Goal: Transaction & Acquisition: Purchase product/service

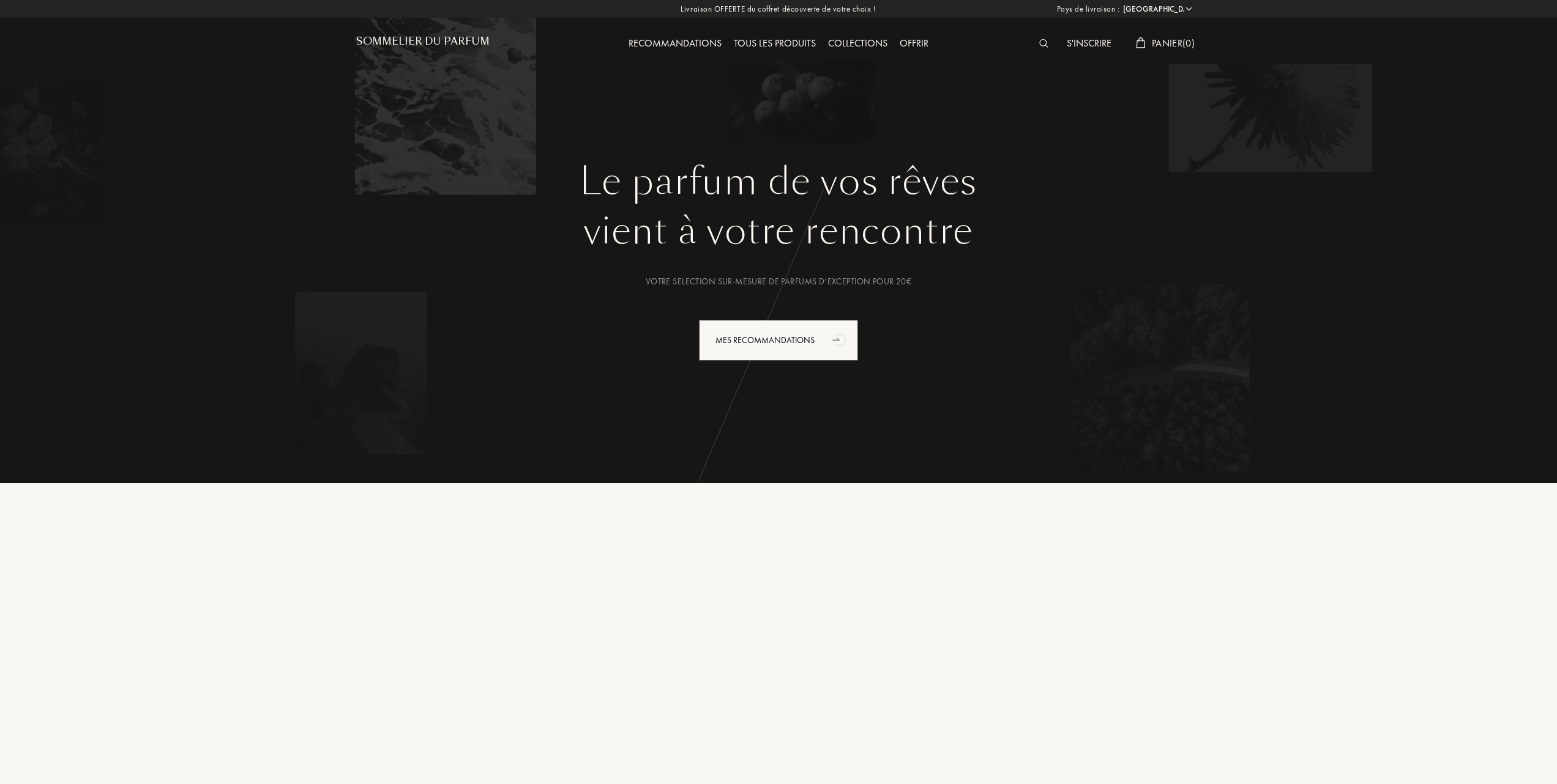
select select "FR"
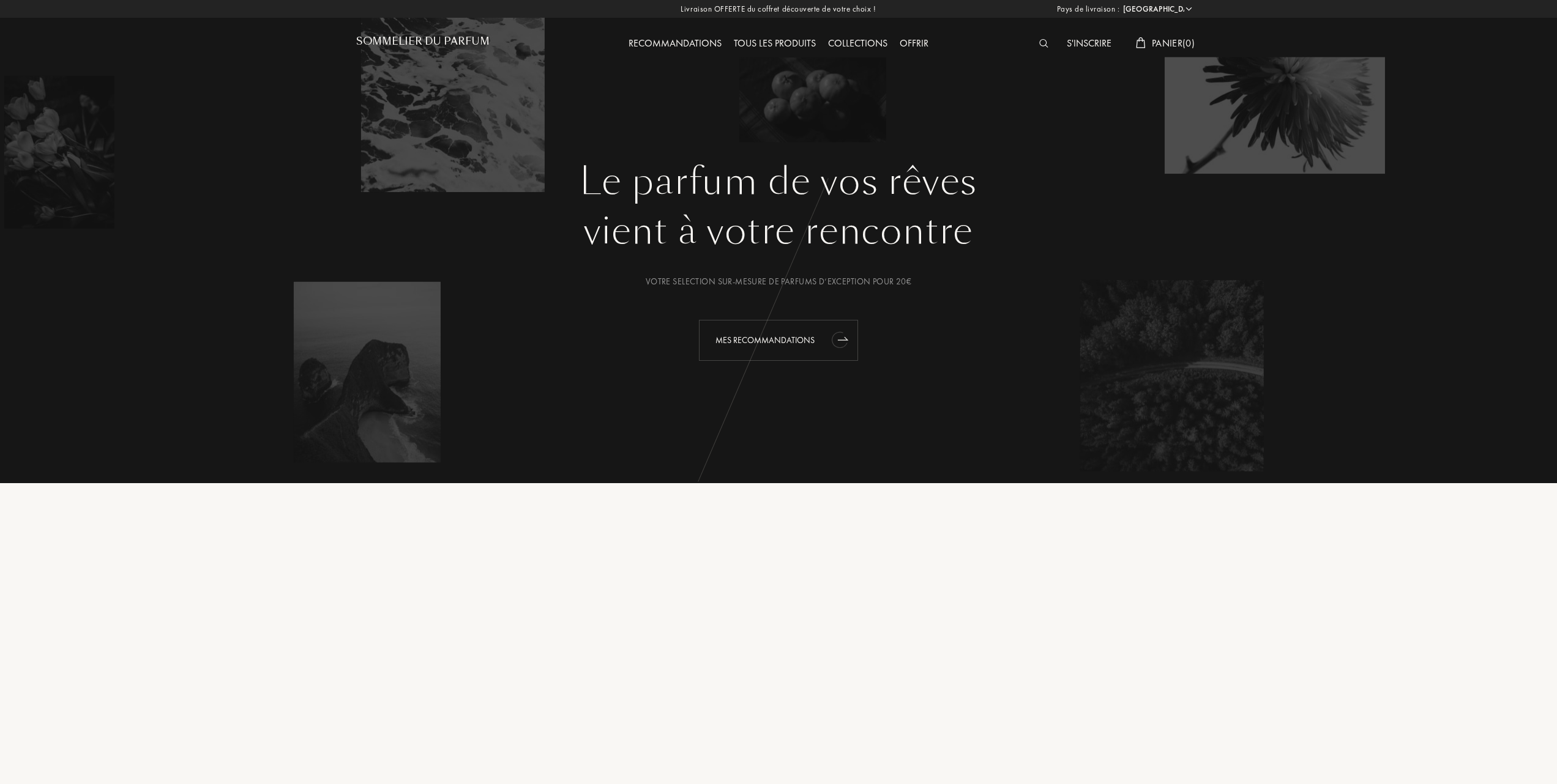
click at [783, 336] on div "Mes Recommandations" at bounding box center [779, 340] width 159 height 41
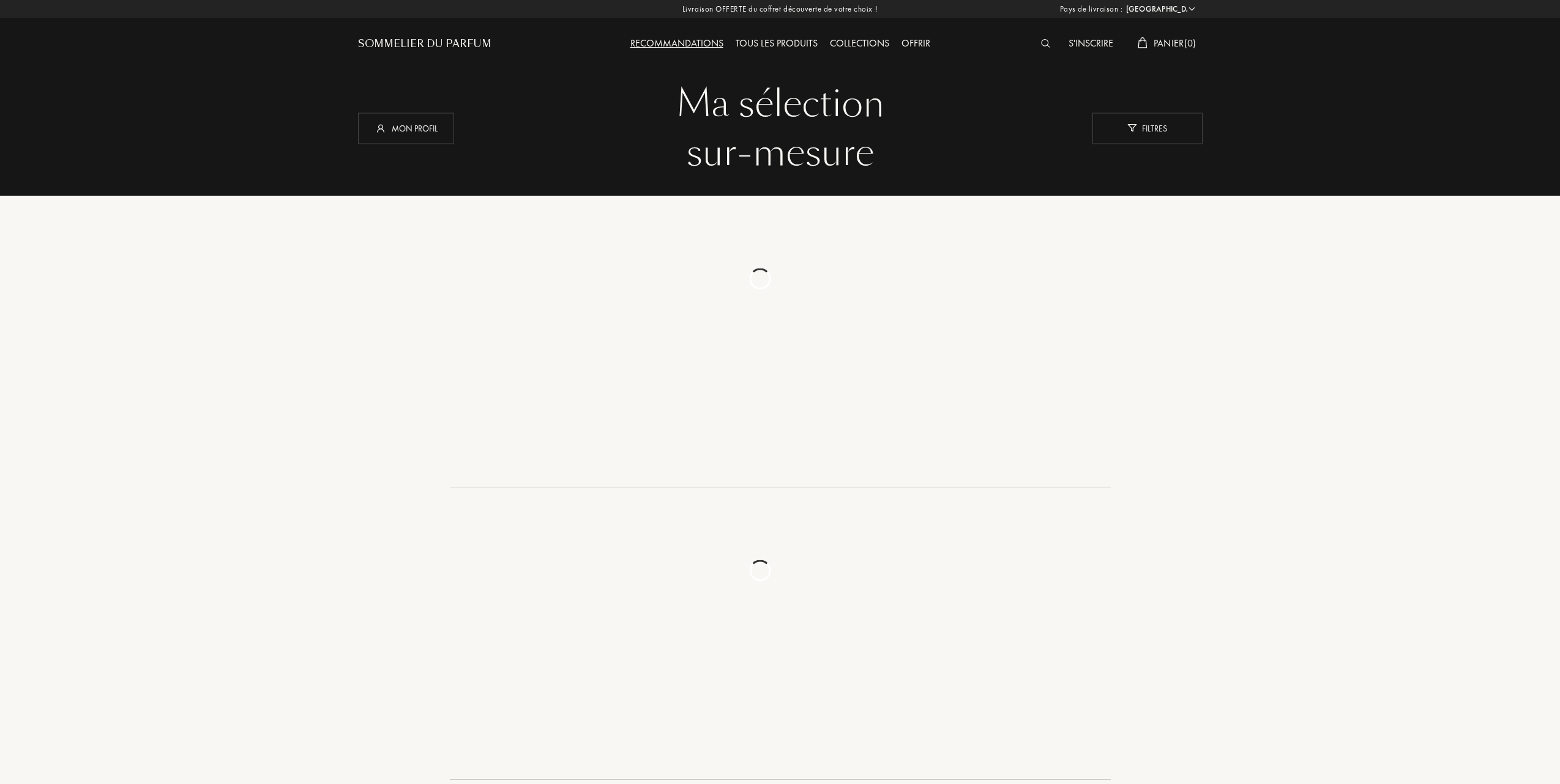
select select "FR"
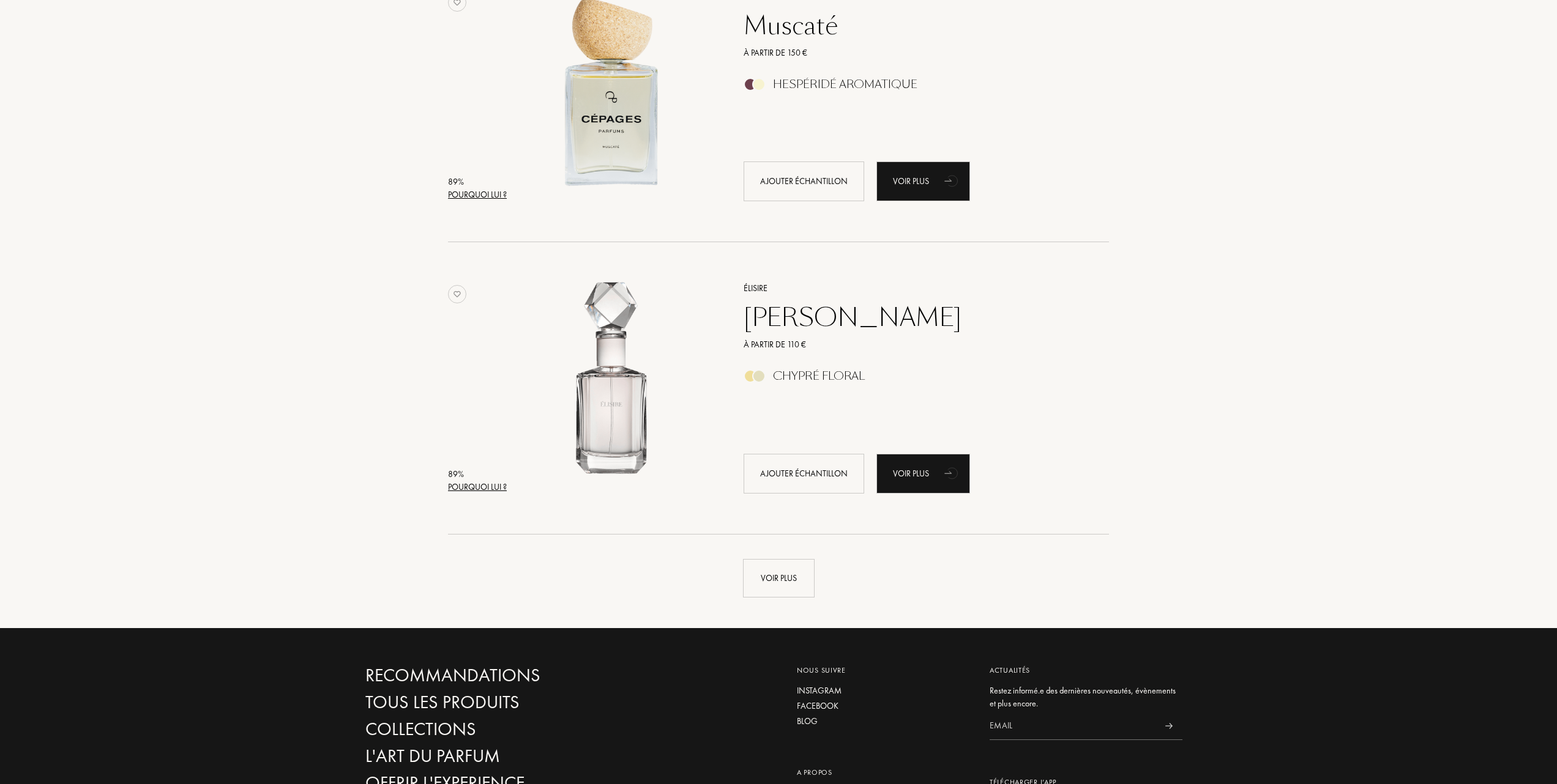
scroll to position [2610, 0]
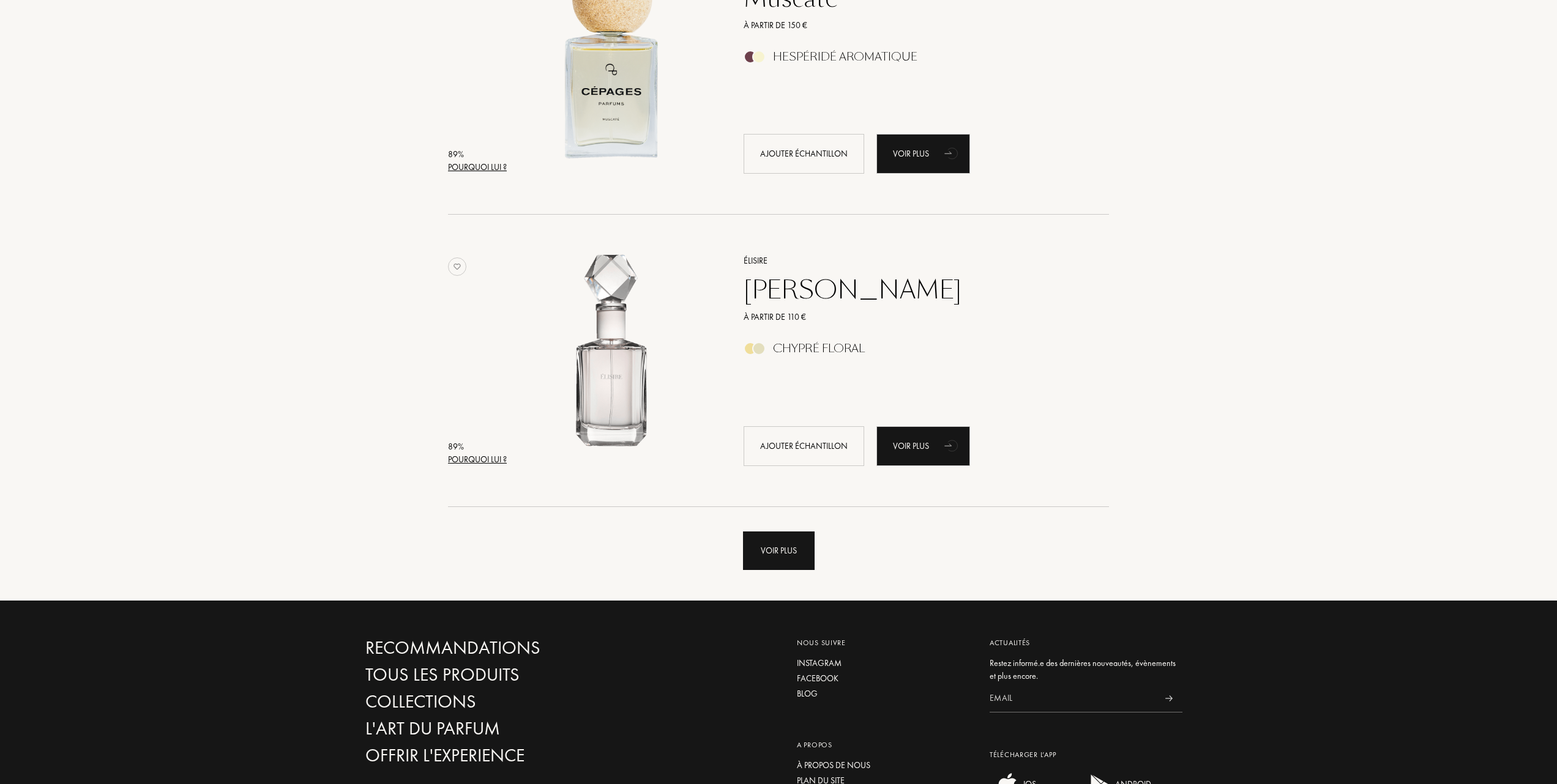
click at [775, 554] on div "Voir plus" at bounding box center [779, 551] width 71 height 39
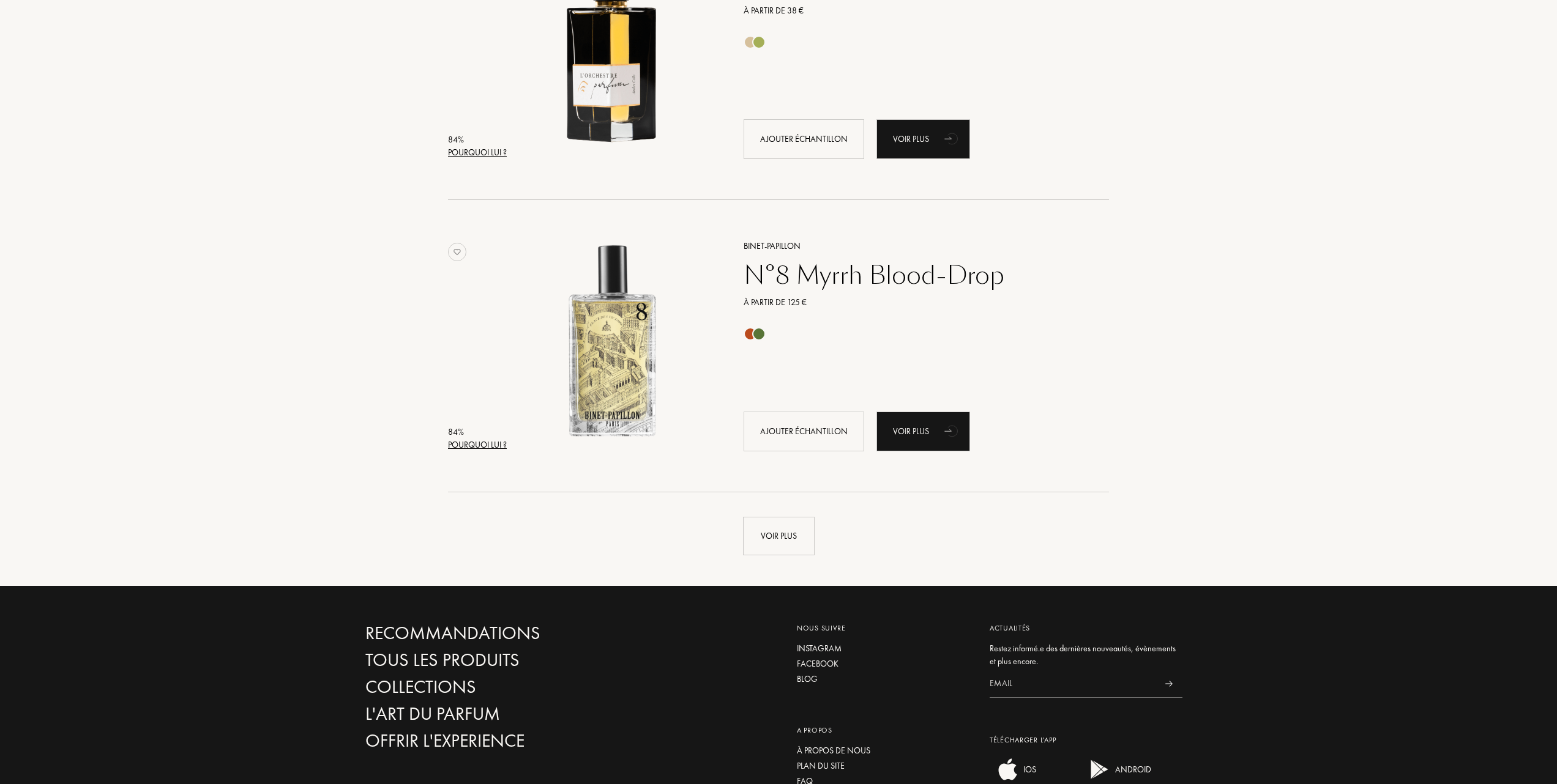
scroll to position [5546, 0]
click at [779, 537] on div "Voir plus" at bounding box center [779, 536] width 71 height 39
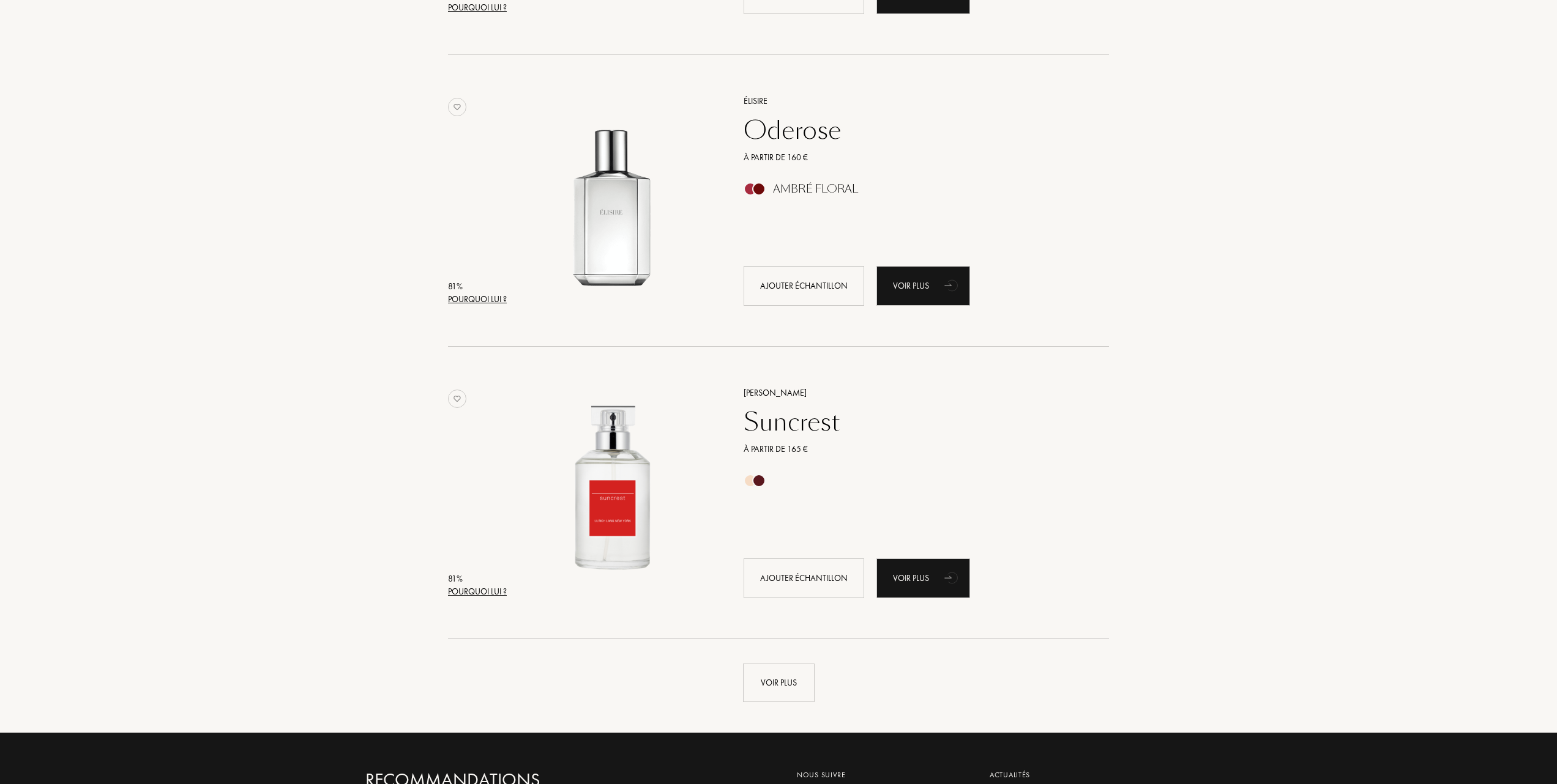
scroll to position [8401, 0]
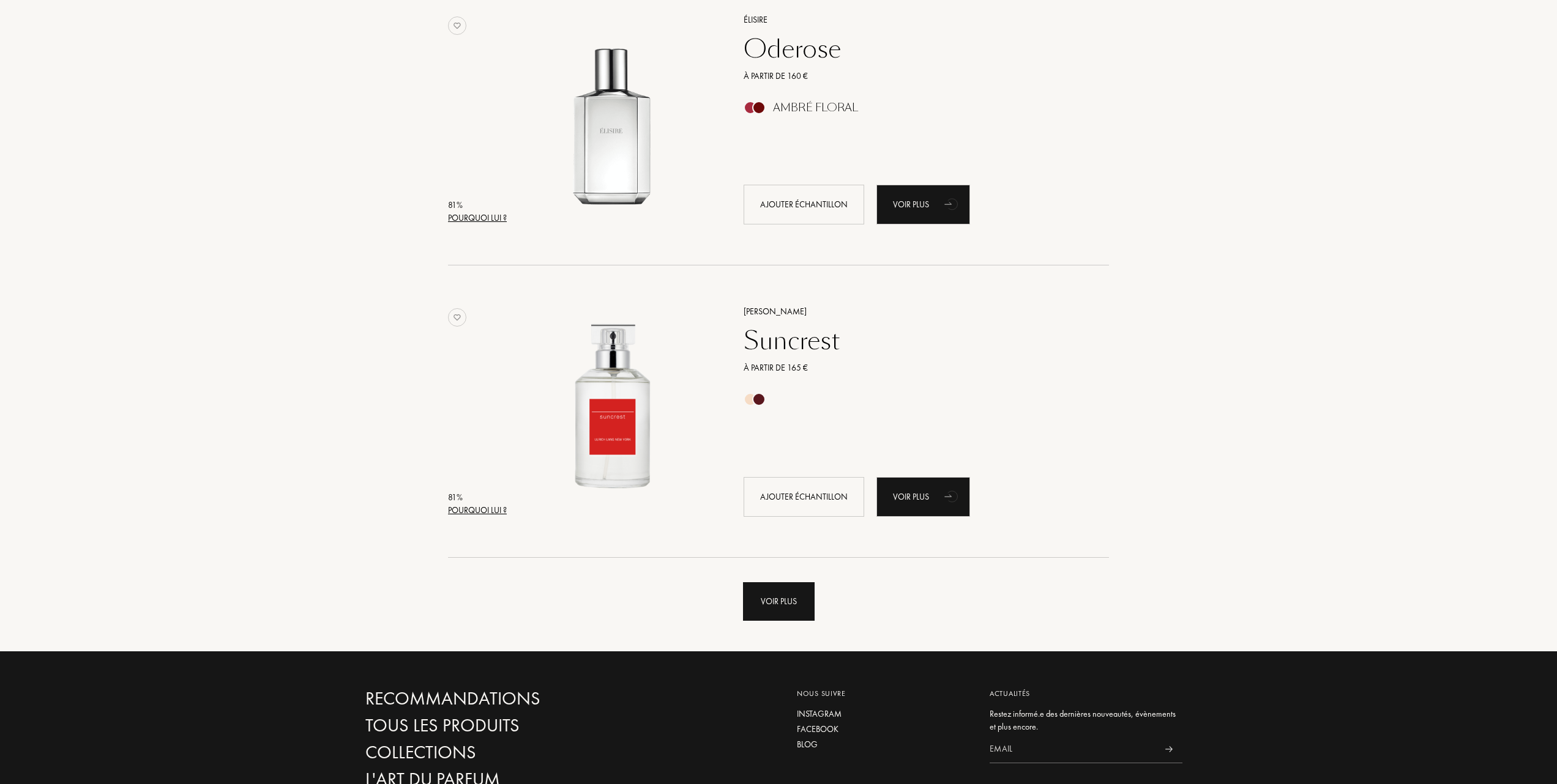
click at [779, 600] on div "Voir plus" at bounding box center [779, 602] width 71 height 39
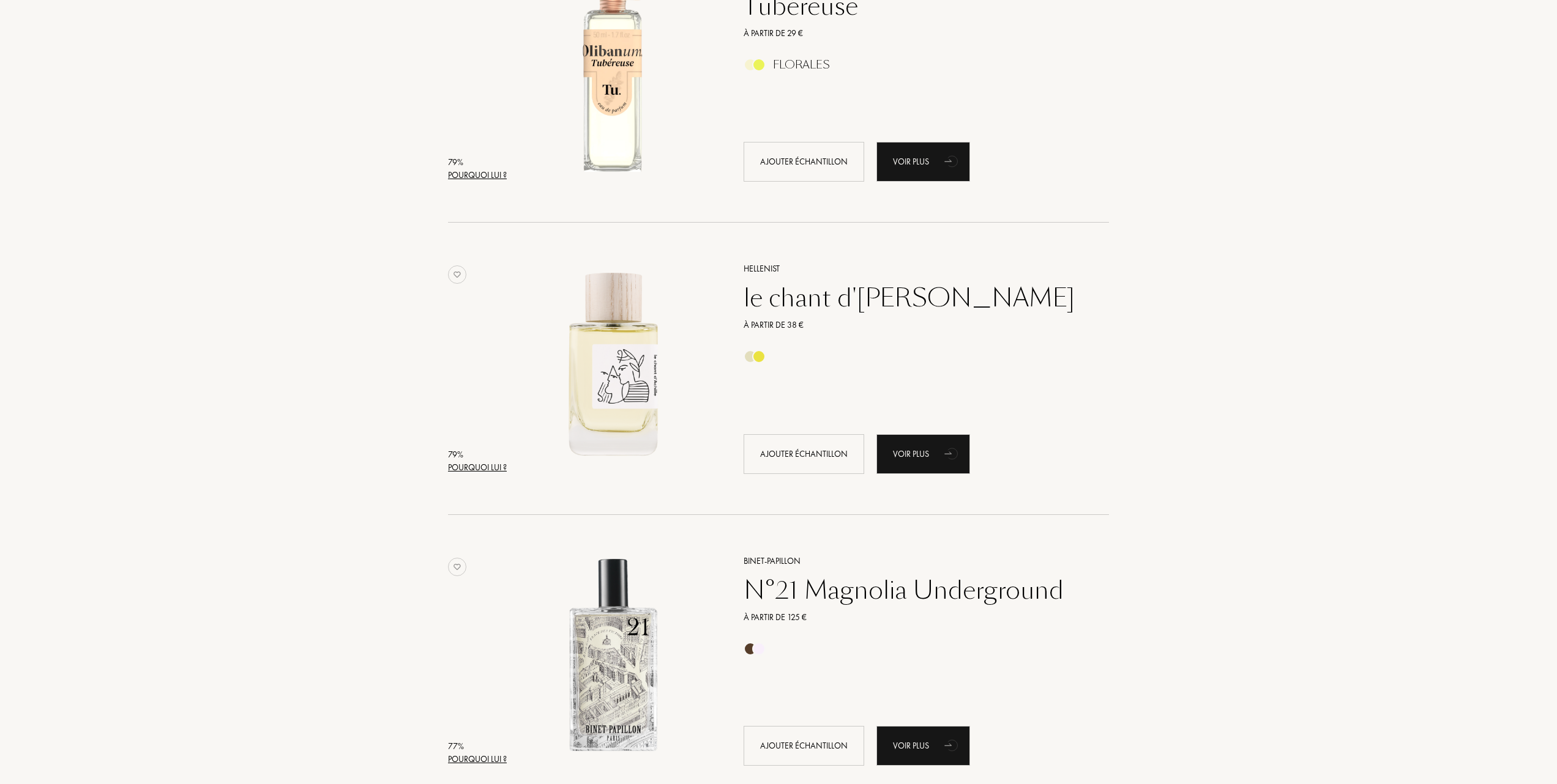
scroll to position [9625, 0]
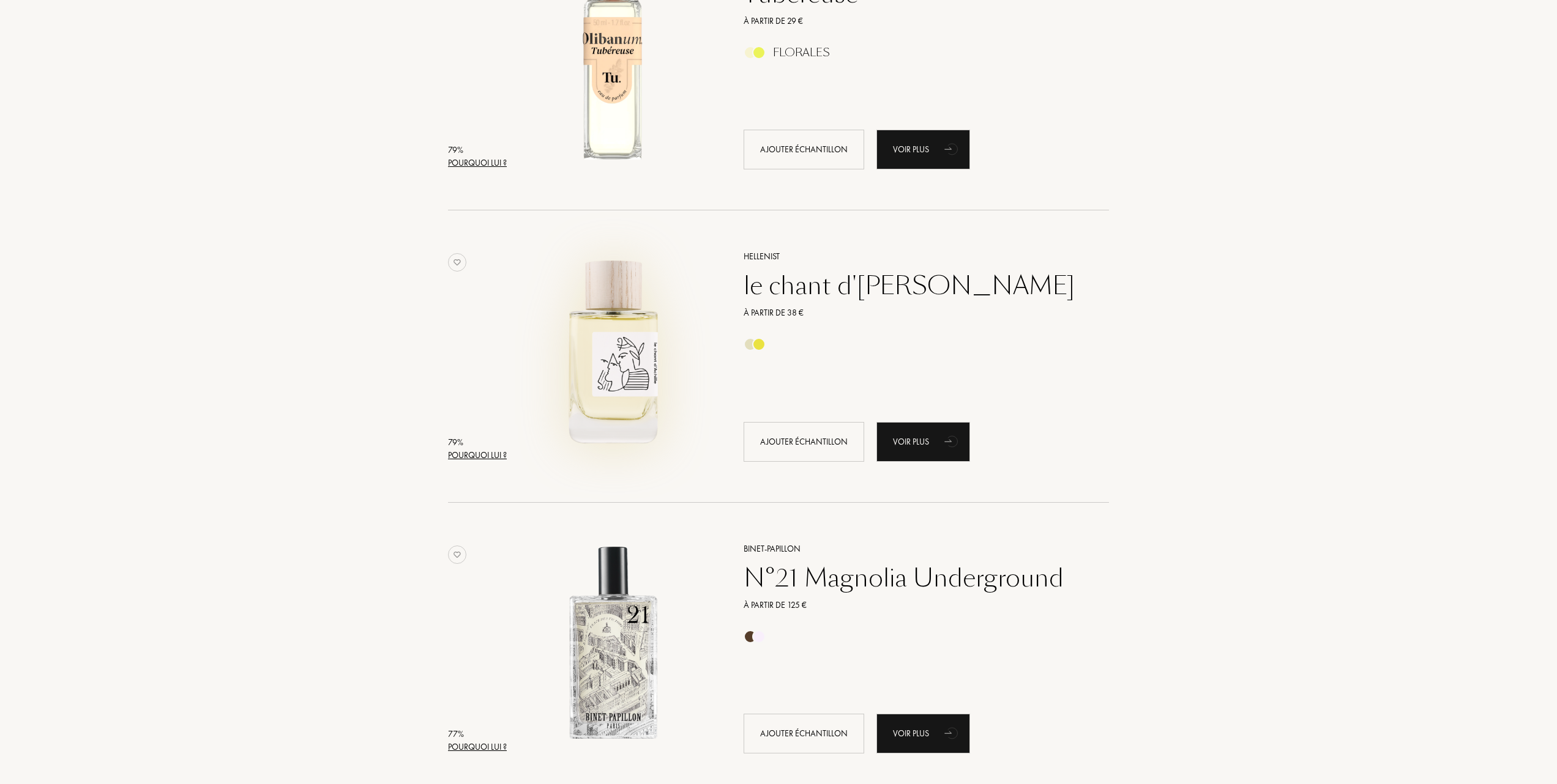
click at [615, 363] on img at bounding box center [613, 350] width 204 height 204
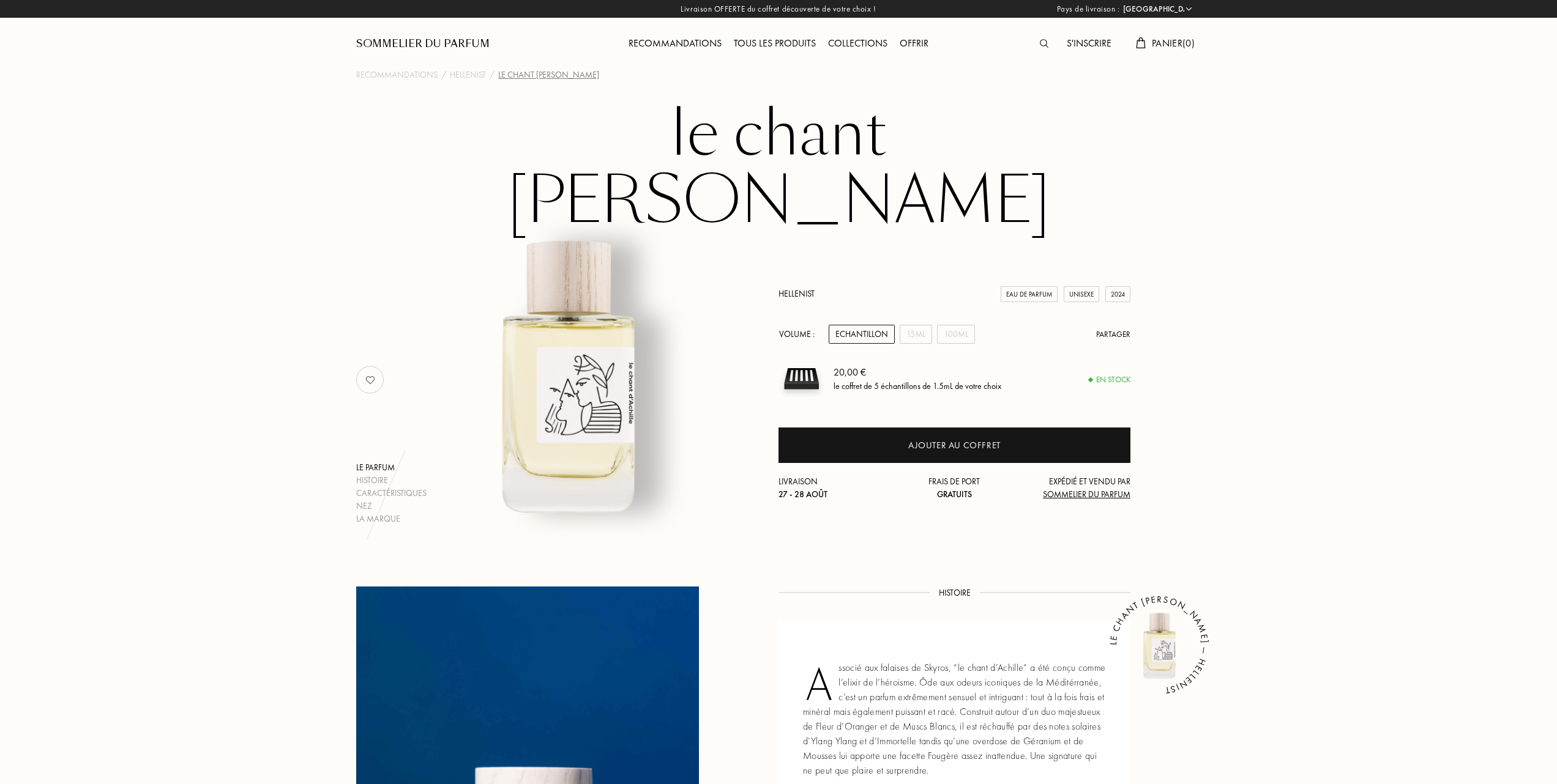
select select "FR"
click at [920, 325] on div "15mL" at bounding box center [916, 334] width 33 height 19
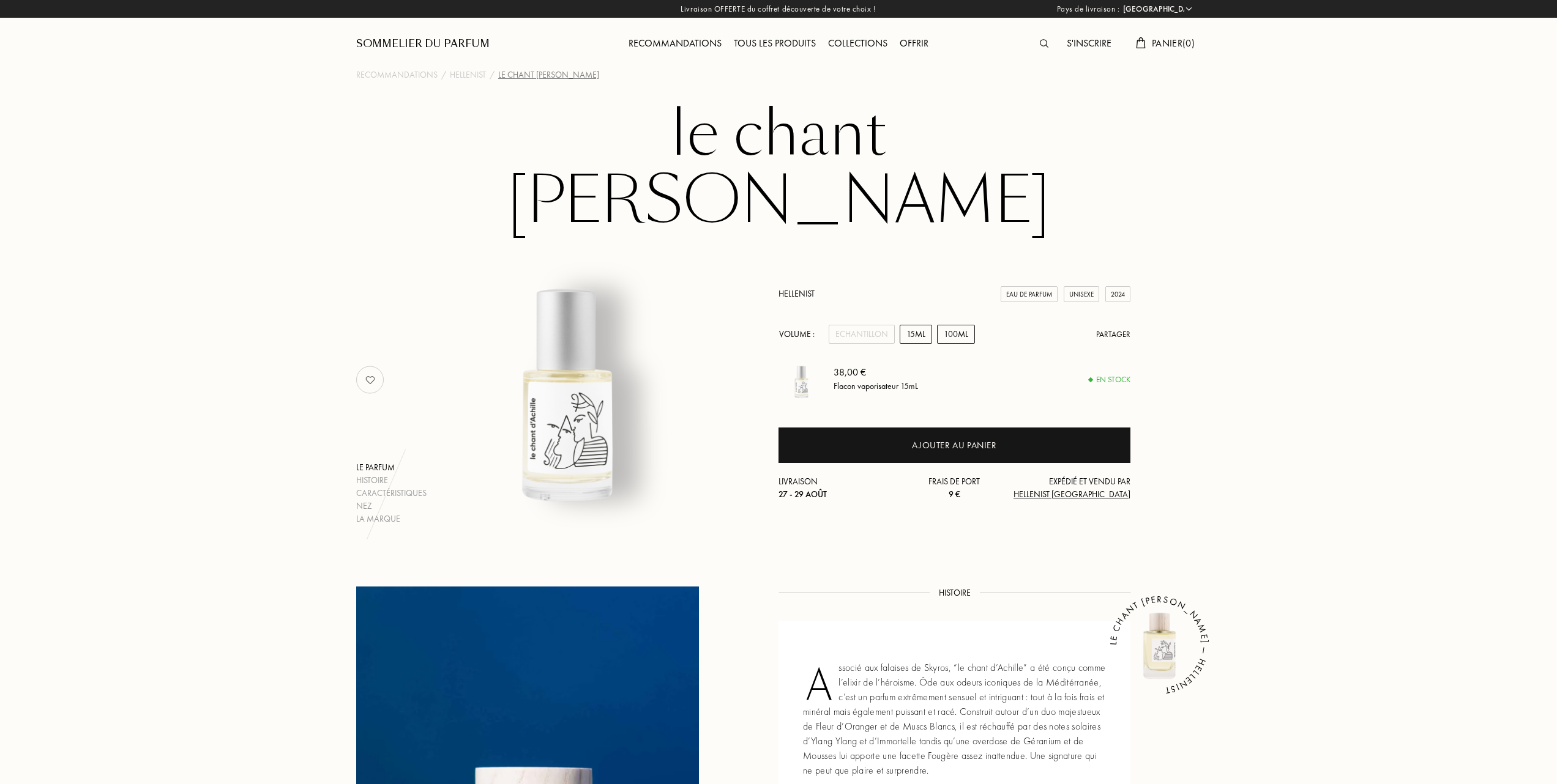
click at [955, 325] on div "100mL" at bounding box center [956, 334] width 38 height 19
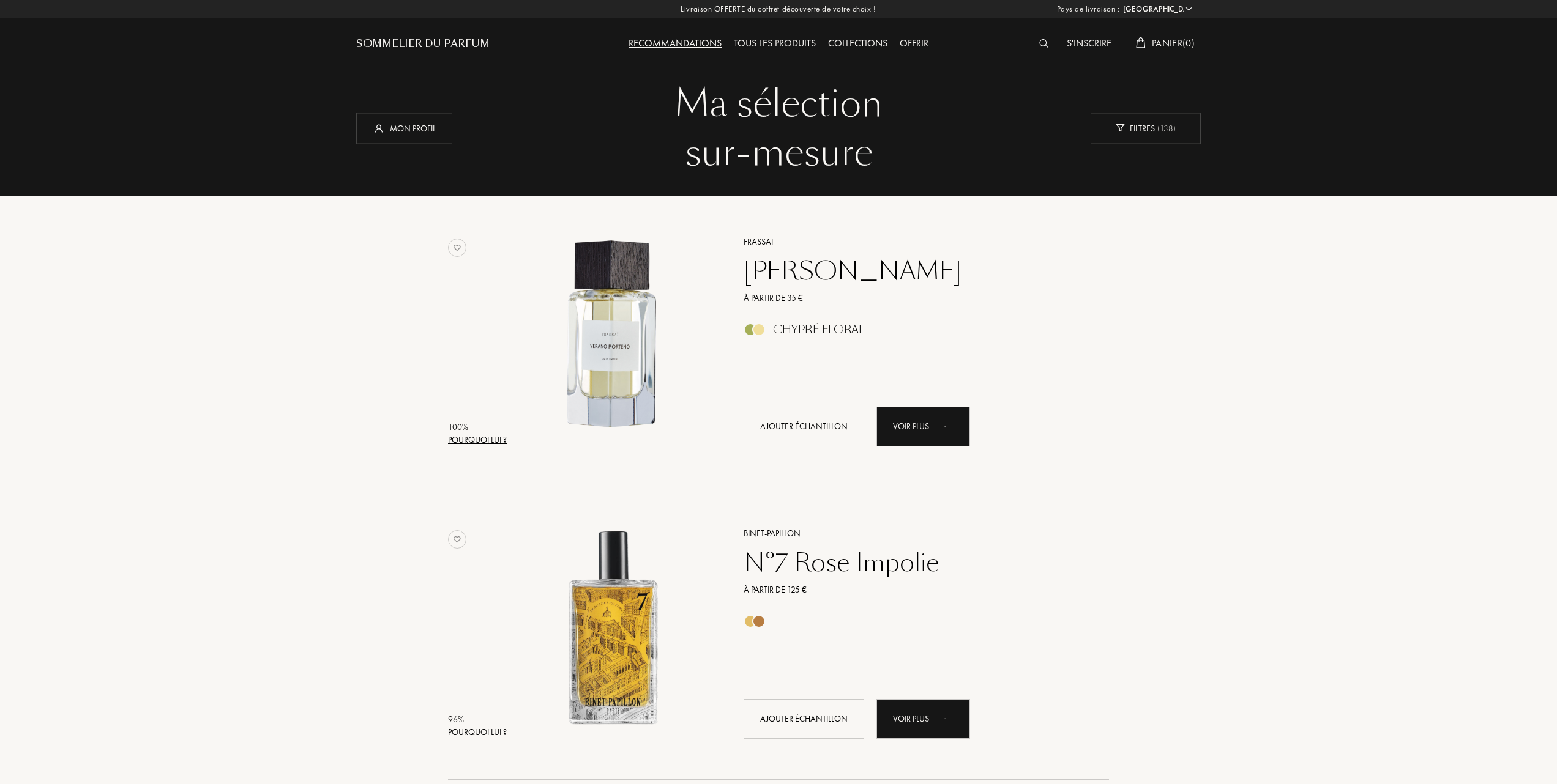
select select "FR"
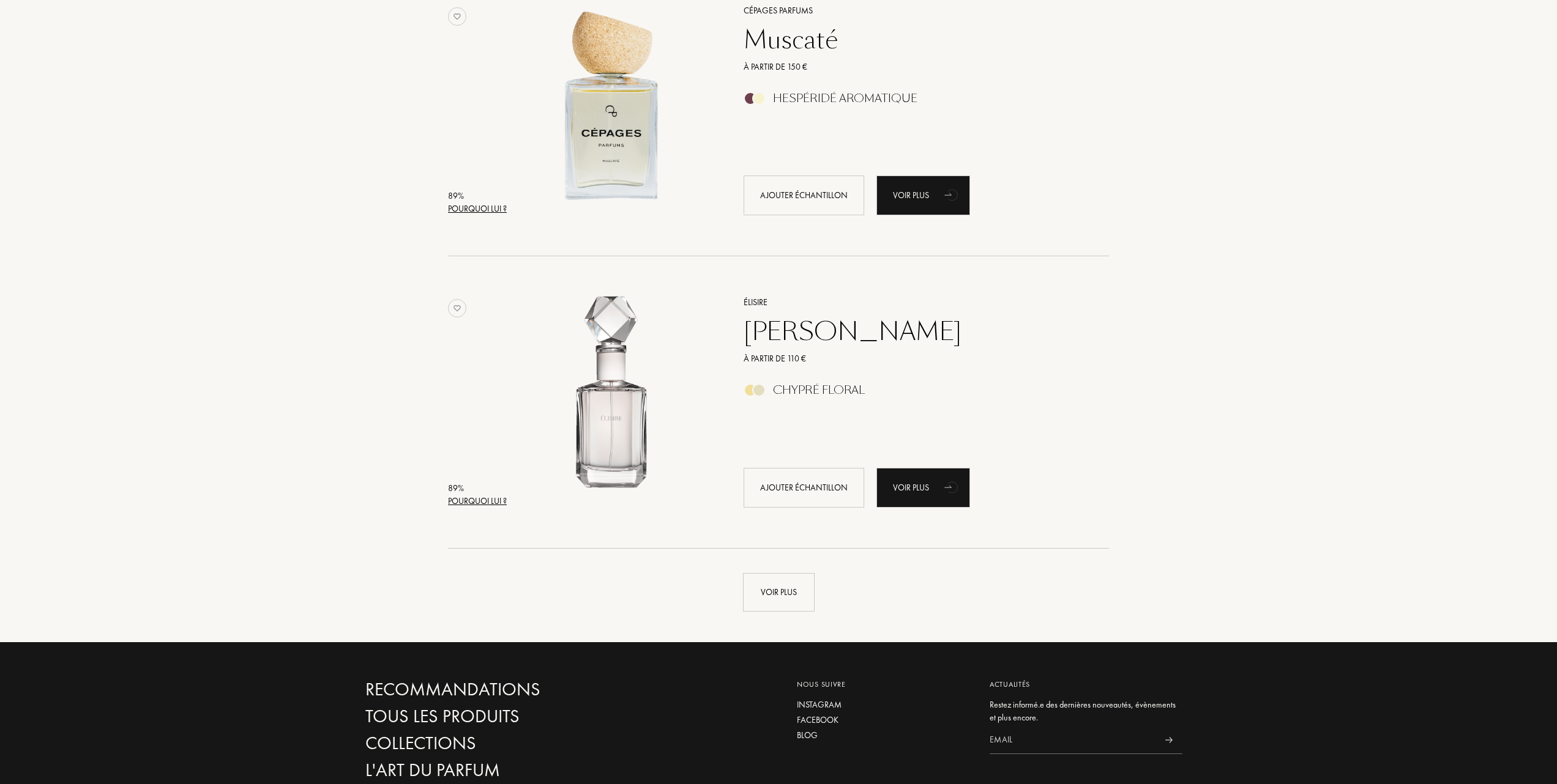
scroll to position [2604, 0]
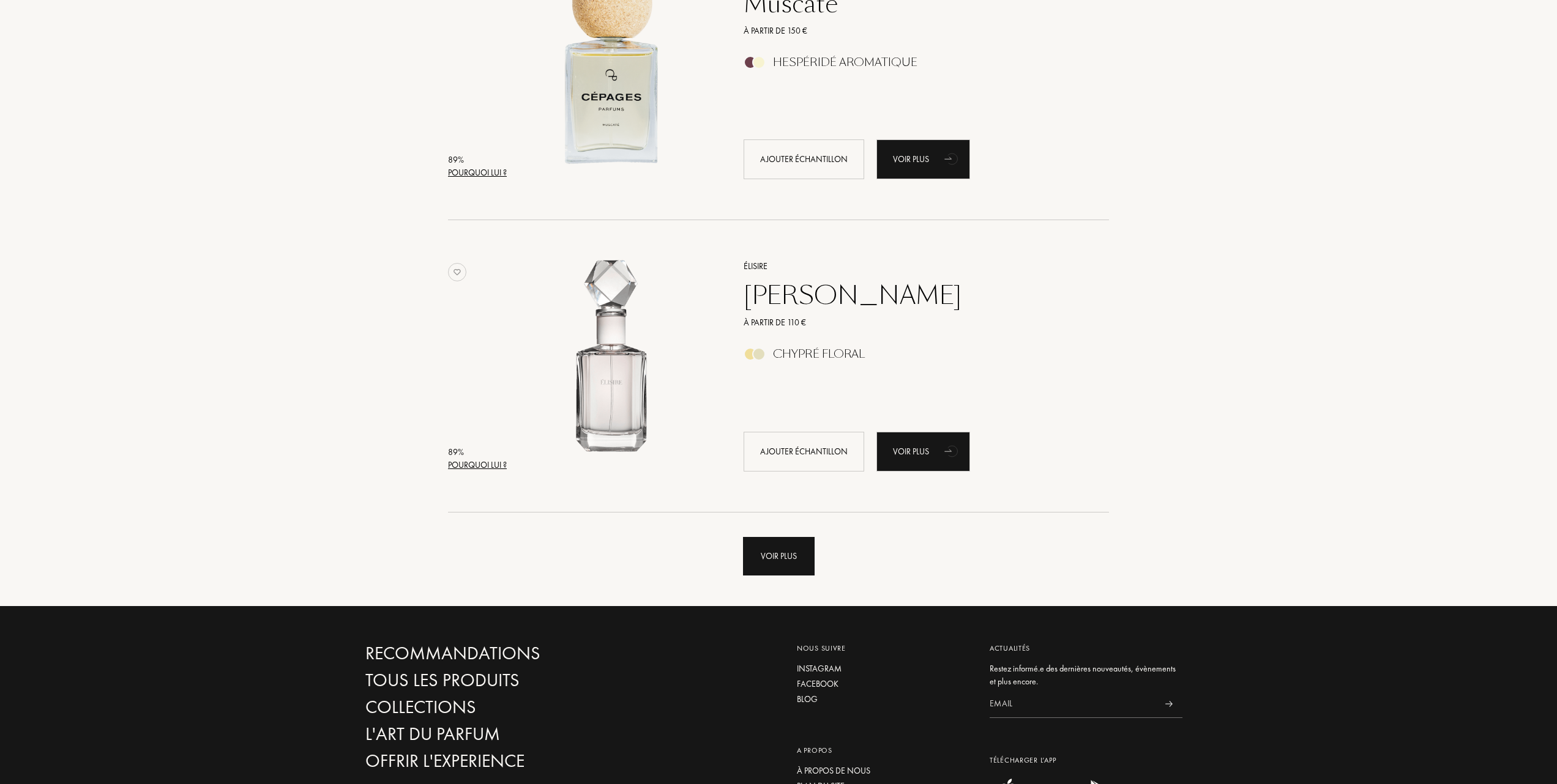
click at [786, 545] on div "Voir plus" at bounding box center [779, 557] width 71 height 39
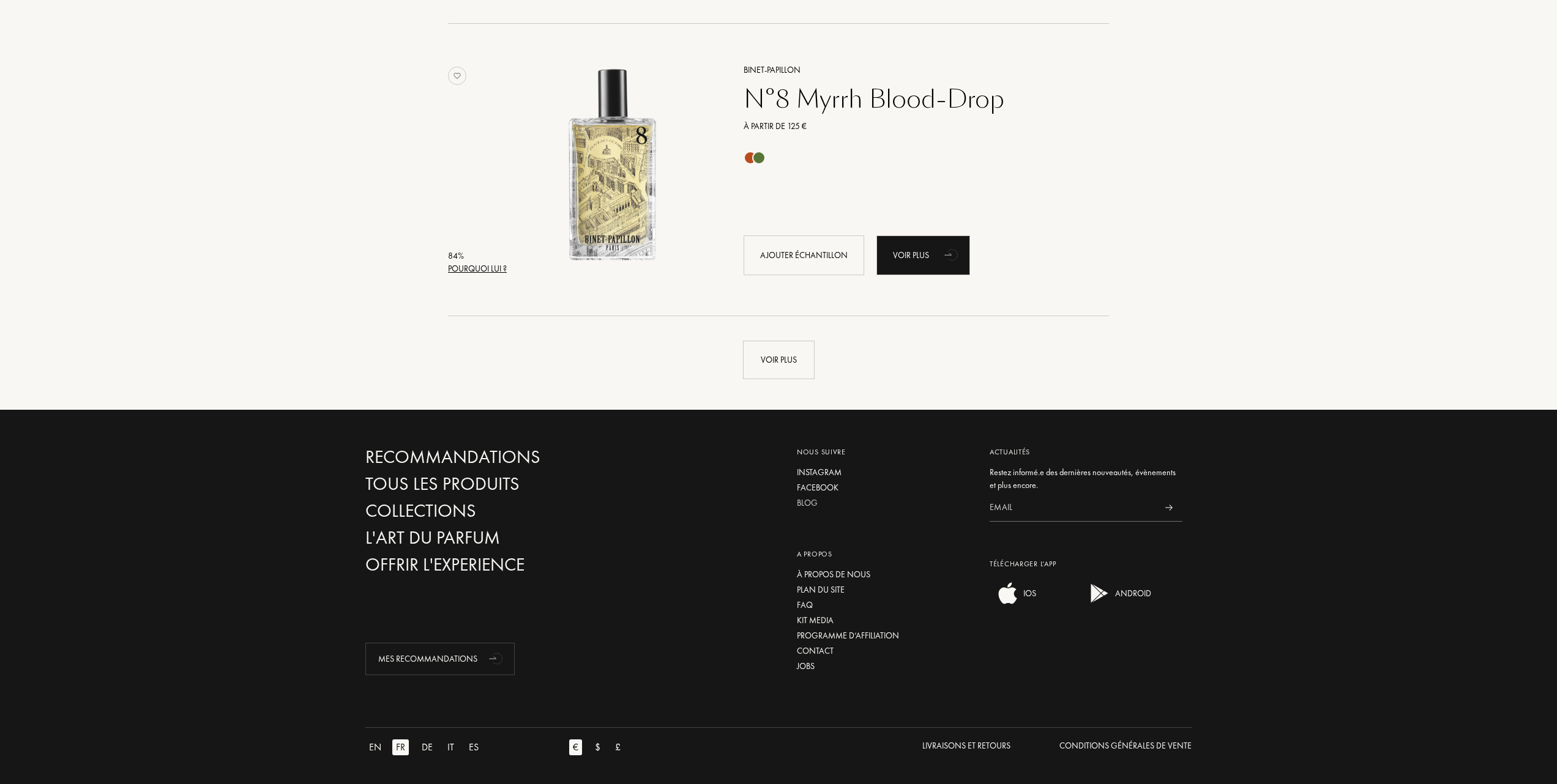
scroll to position [5722, 0]
click at [791, 367] on div "Voir plus" at bounding box center [779, 359] width 71 height 39
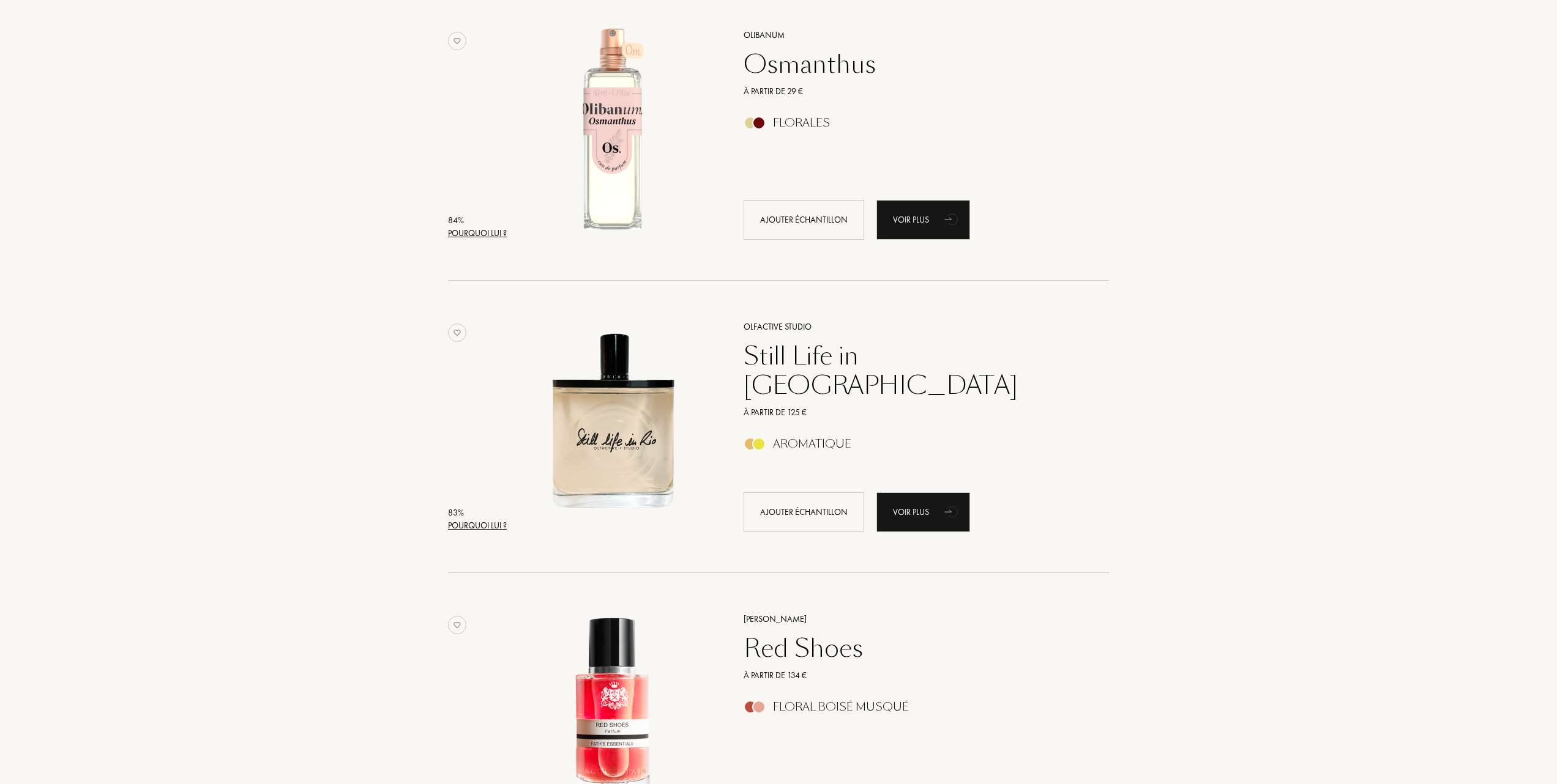
scroll to position [6130, 0]
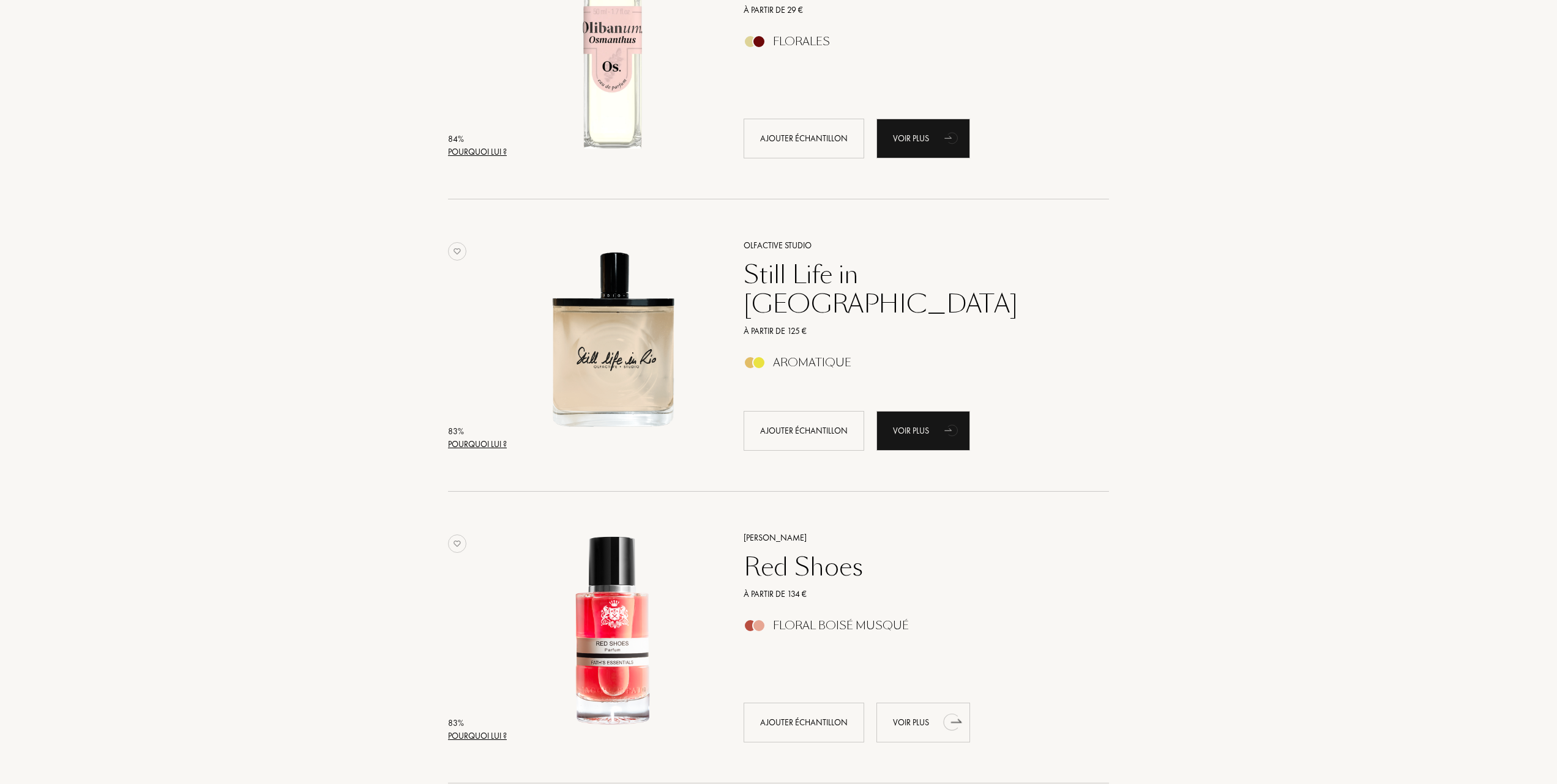
click at [905, 720] on div "Voir plus" at bounding box center [923, 723] width 93 height 40
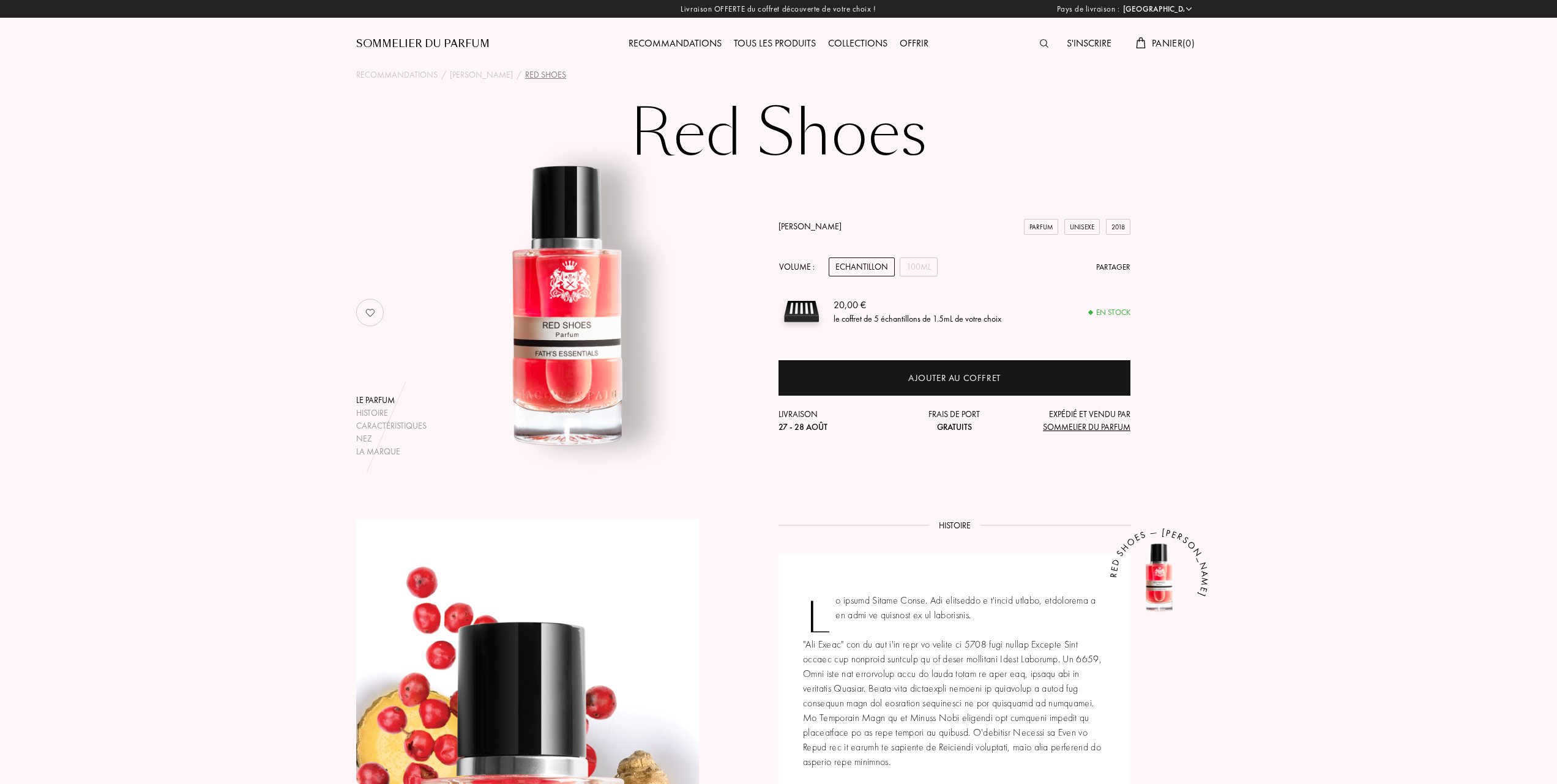
select select "FR"
click at [924, 266] on div "100mL" at bounding box center [919, 267] width 38 height 19
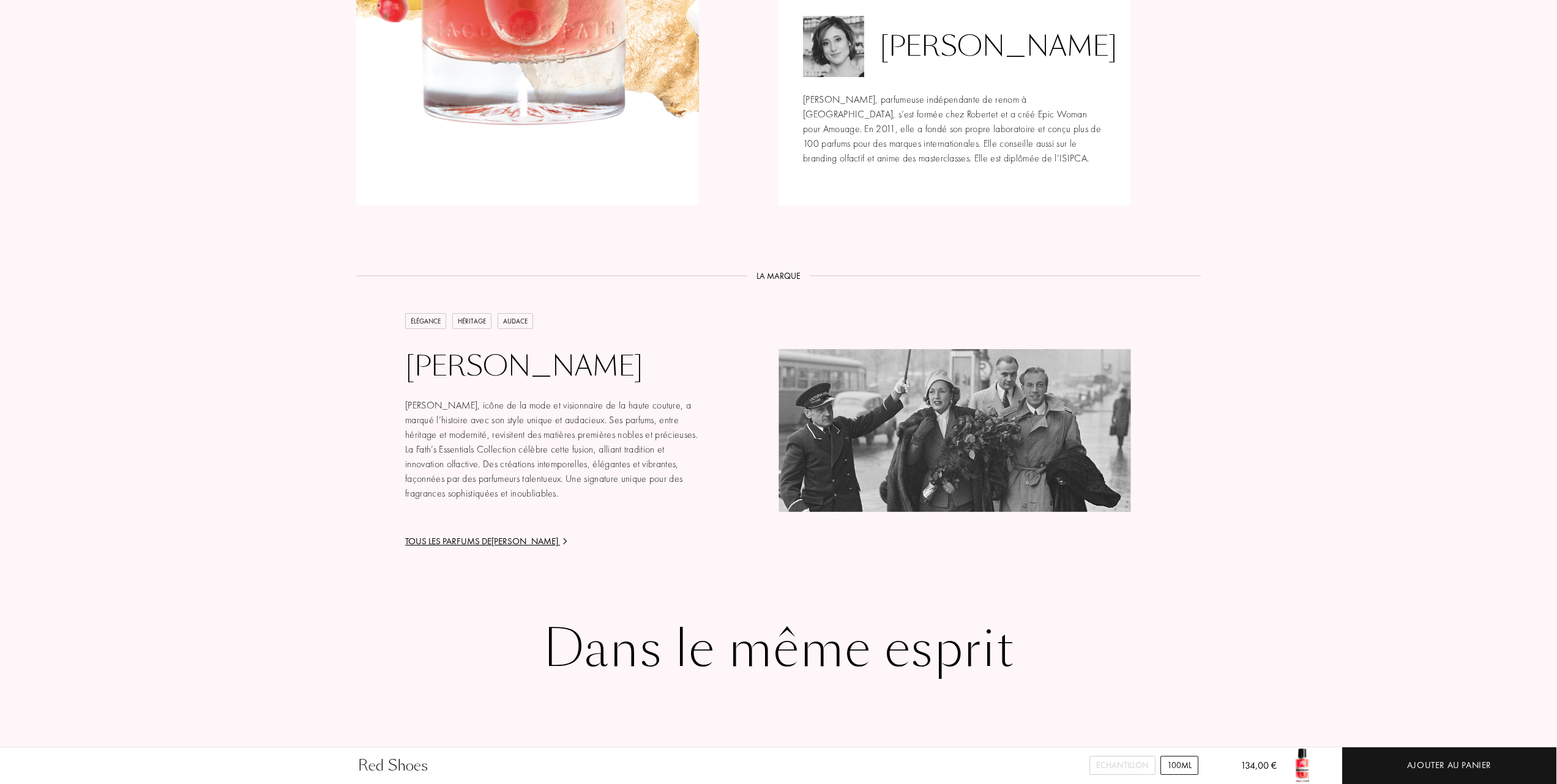
scroll to position [1550, 0]
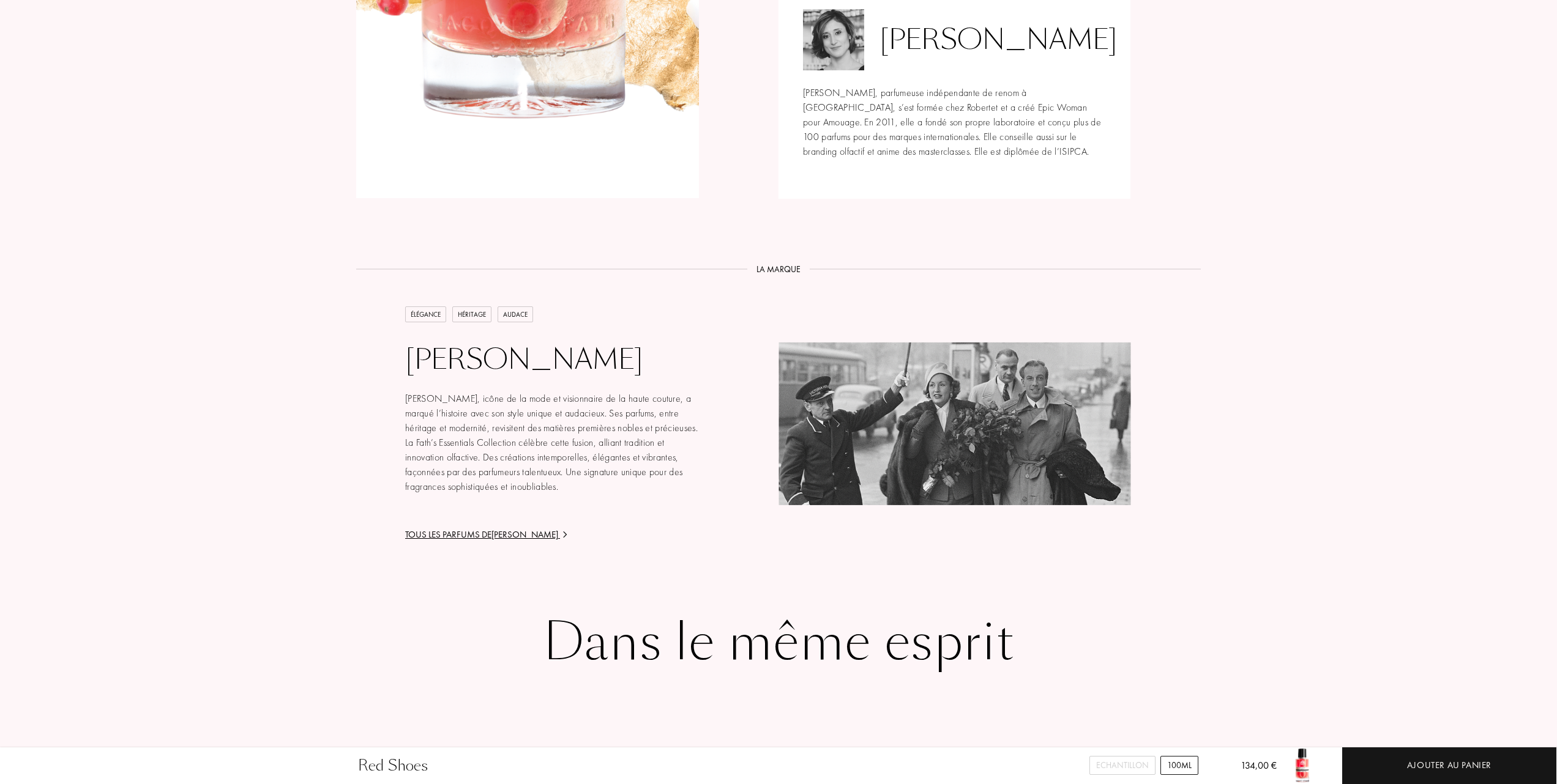
click at [473, 536] on div "Tous les parfums de Jacques Fath" at bounding box center [552, 535] width 294 height 14
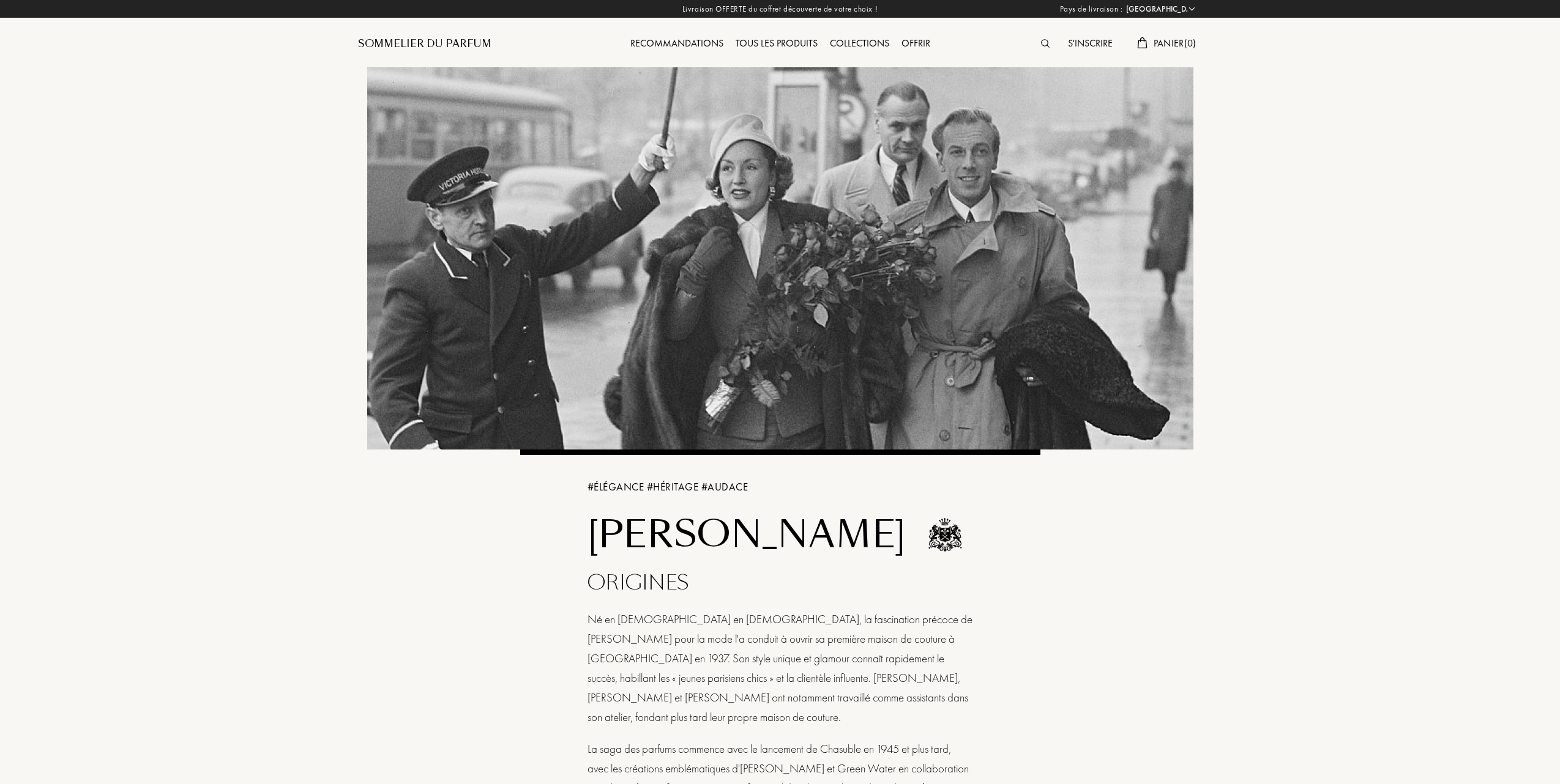
select select "FR"
click at [784, 42] on div "Tous les produits" at bounding box center [775, 44] width 94 height 16
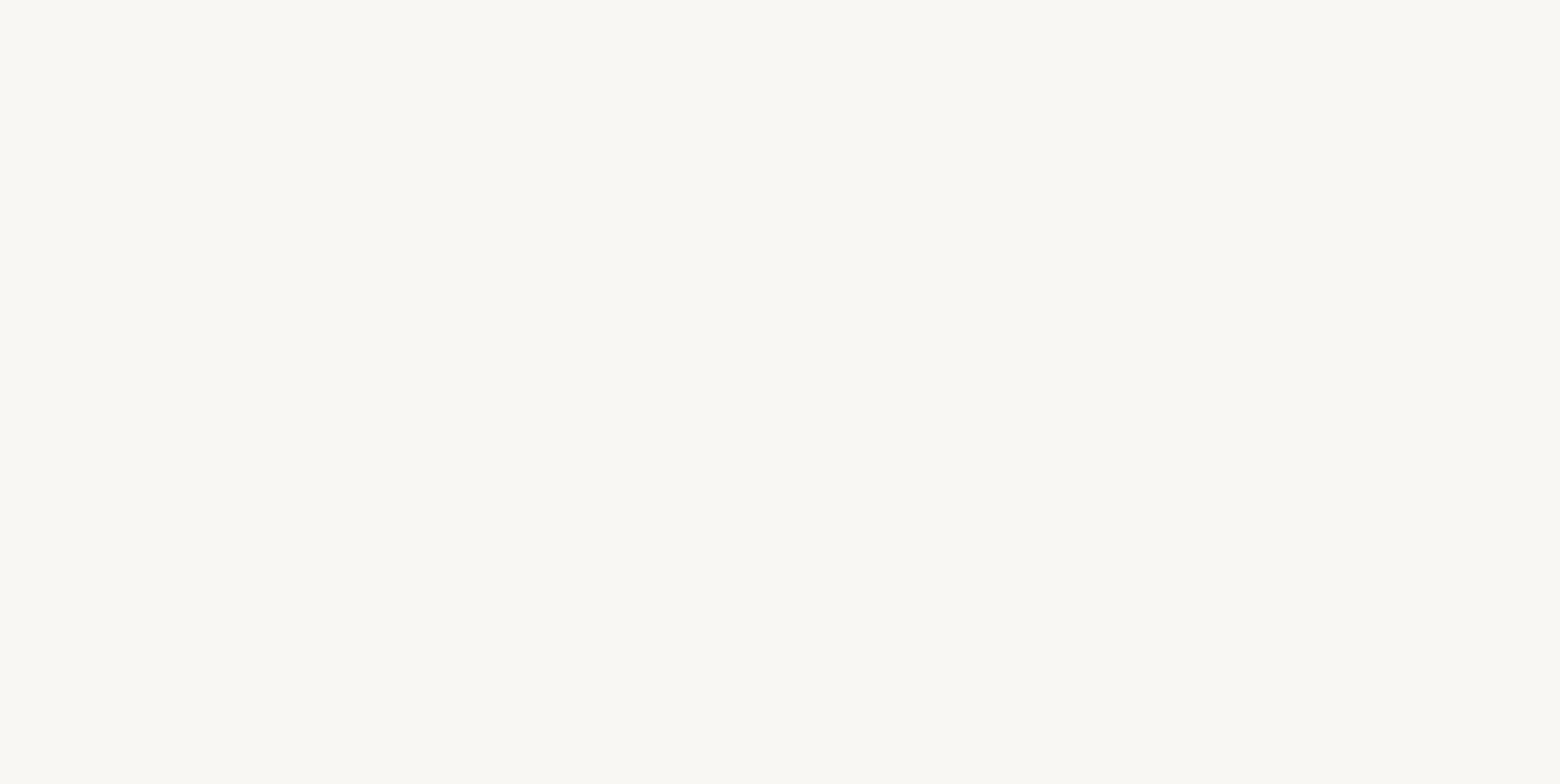
select select "FR"
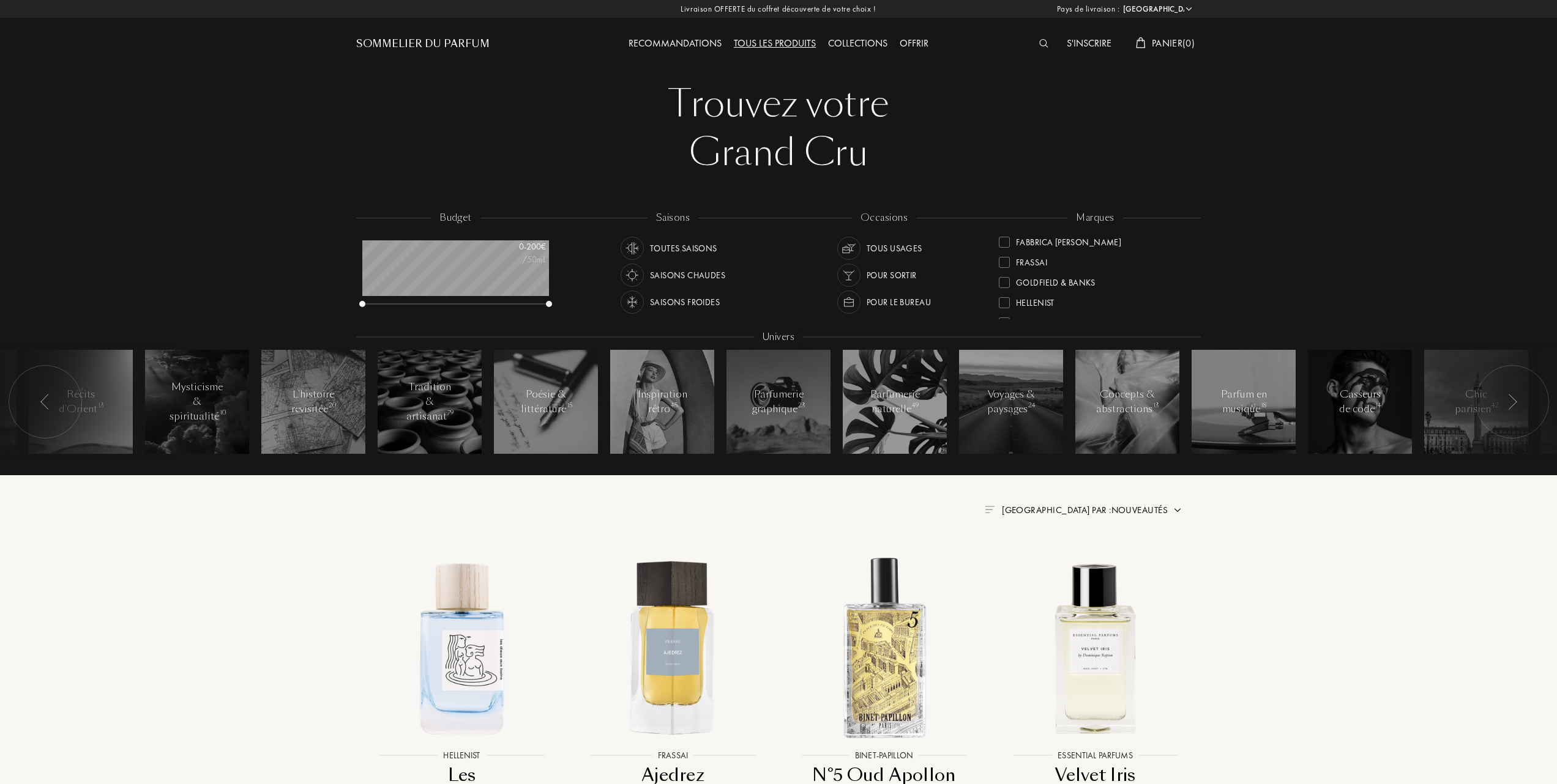
scroll to position [245, 0]
click at [1006, 259] on div at bounding box center [1004, 261] width 11 height 11
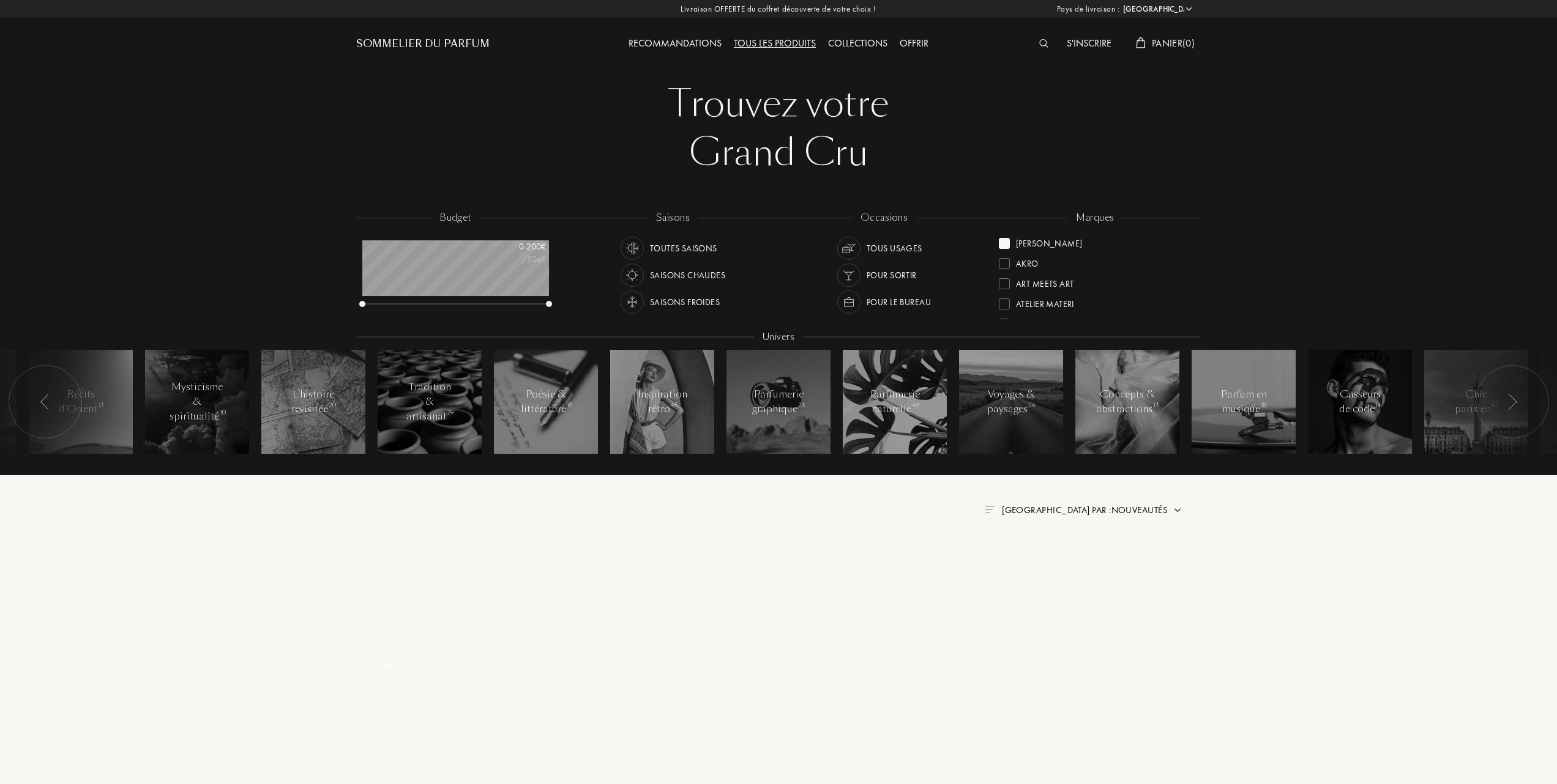
scroll to position [0, 0]
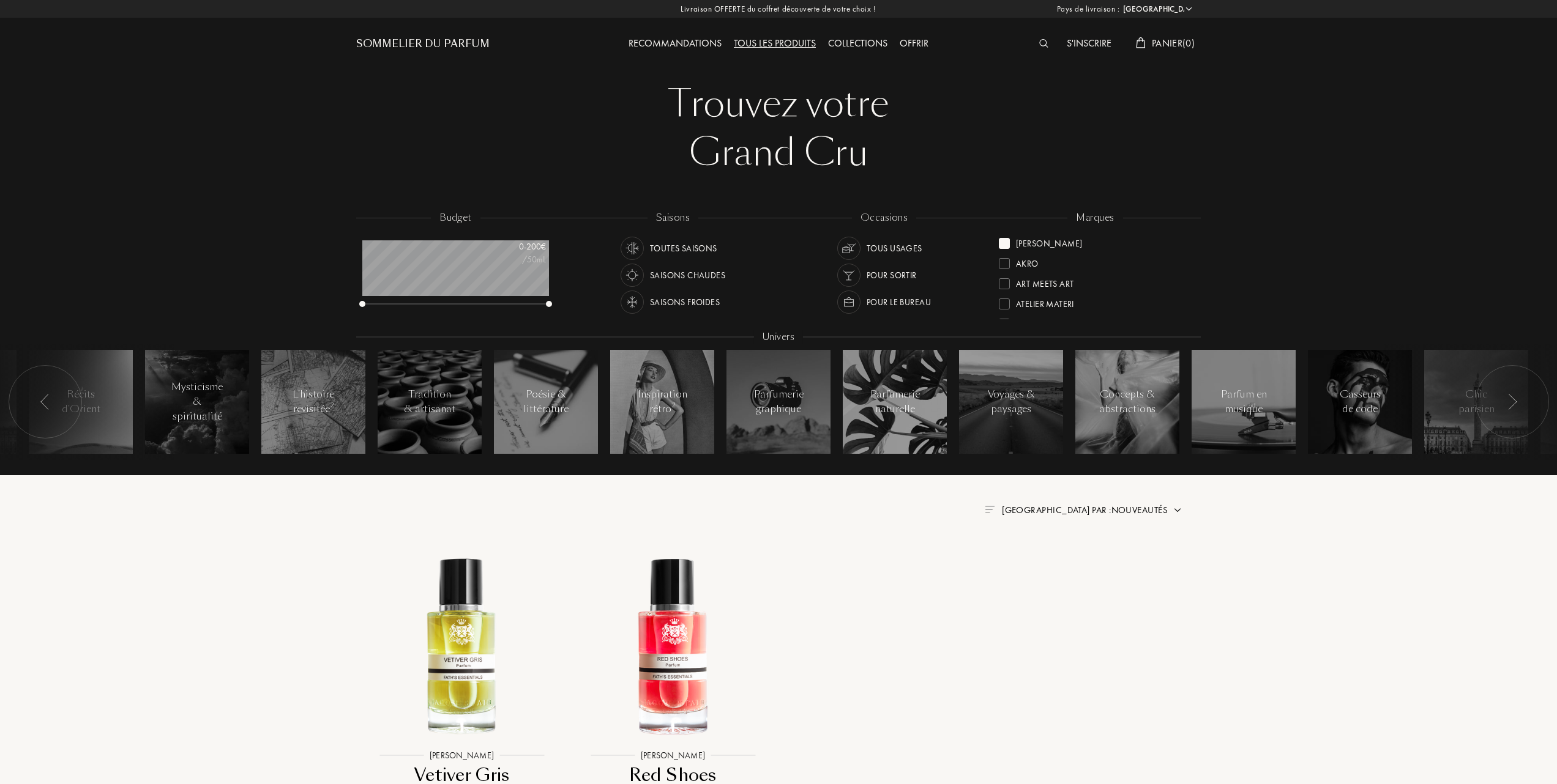
click at [1175, 512] on img at bounding box center [1178, 510] width 10 height 10
click at [1054, 563] on div at bounding box center [1055, 564] width 9 height 9
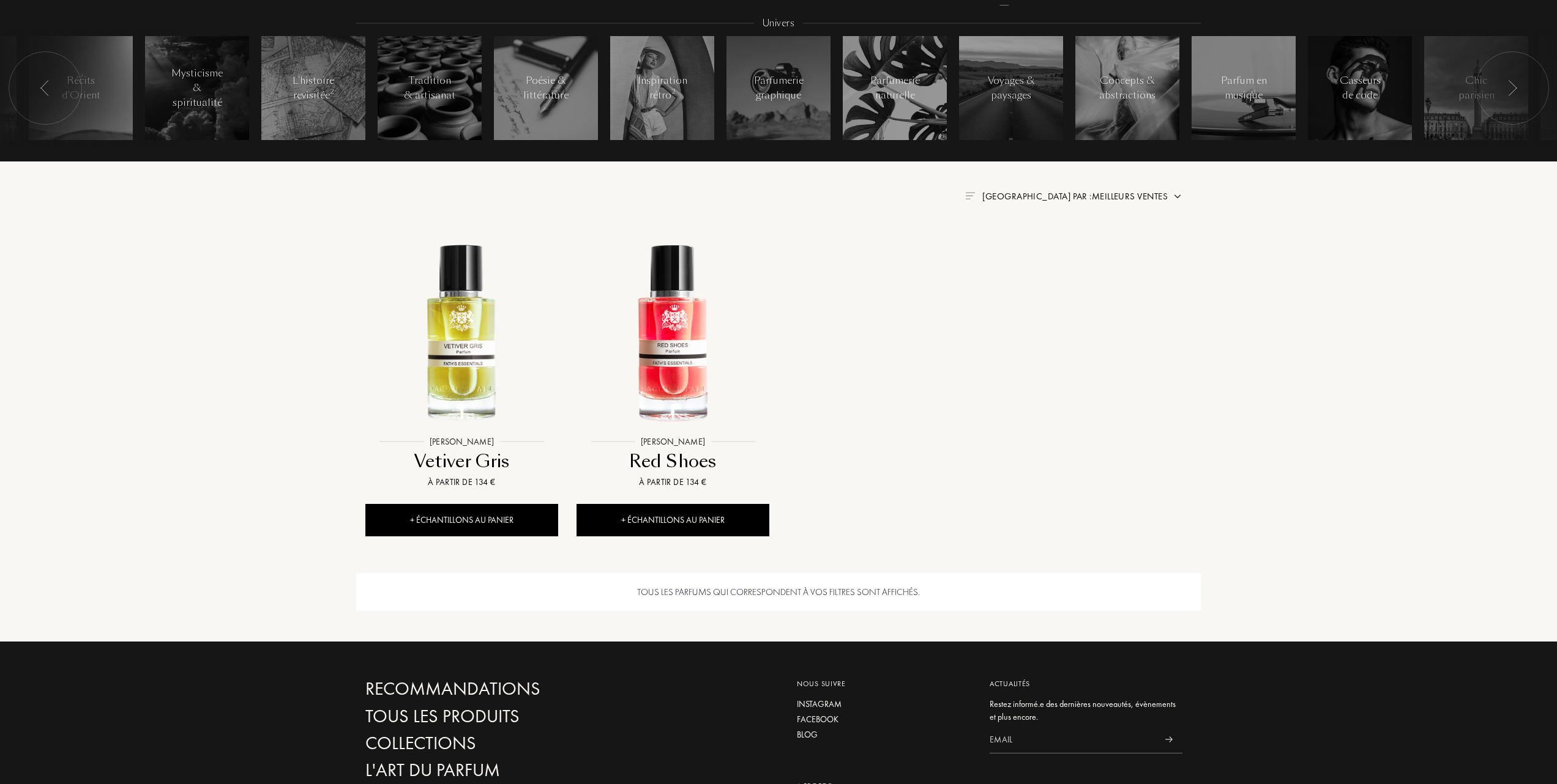
scroll to position [326, 0]
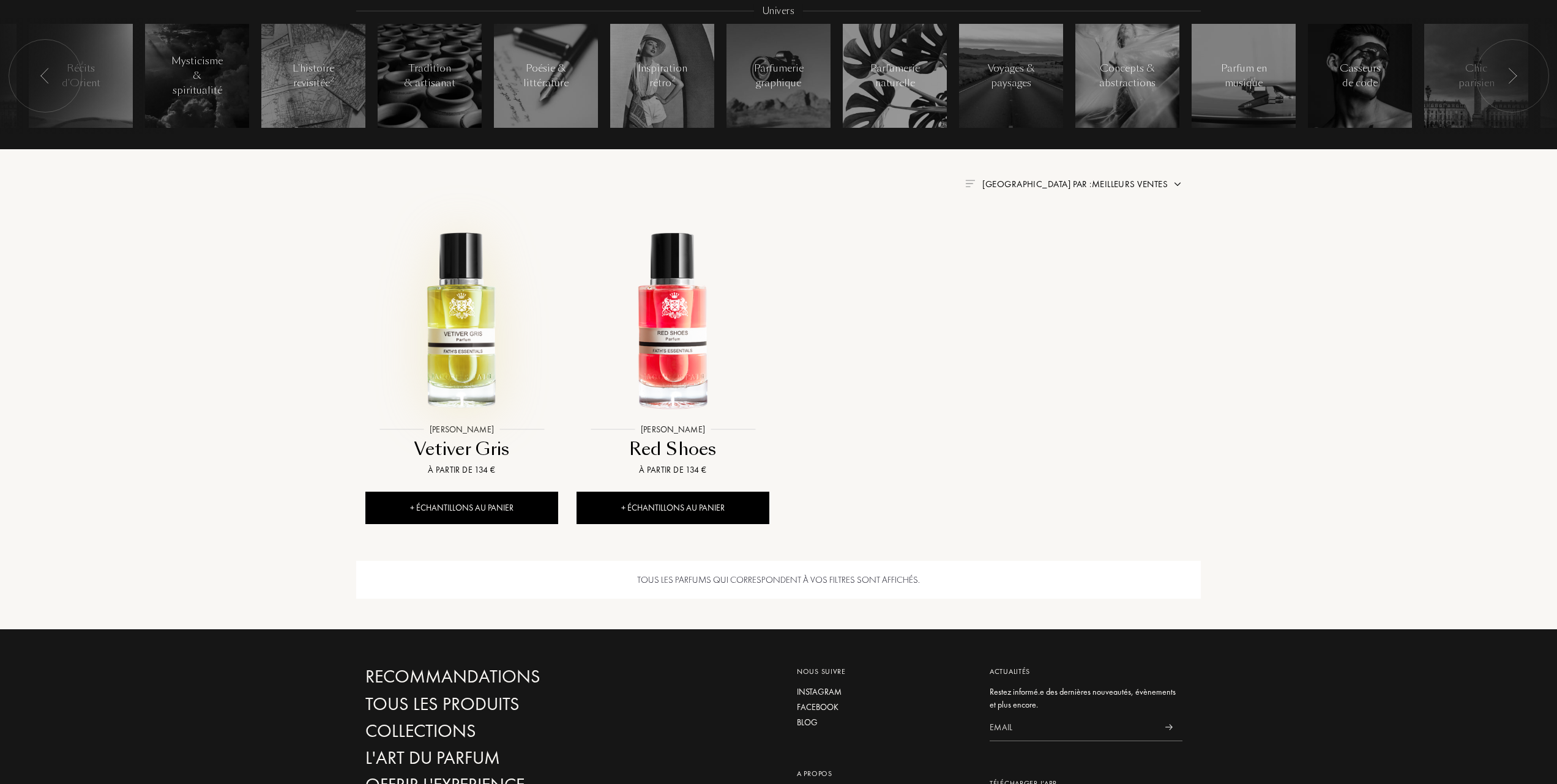
click at [464, 319] on img at bounding box center [462, 321] width 190 height 190
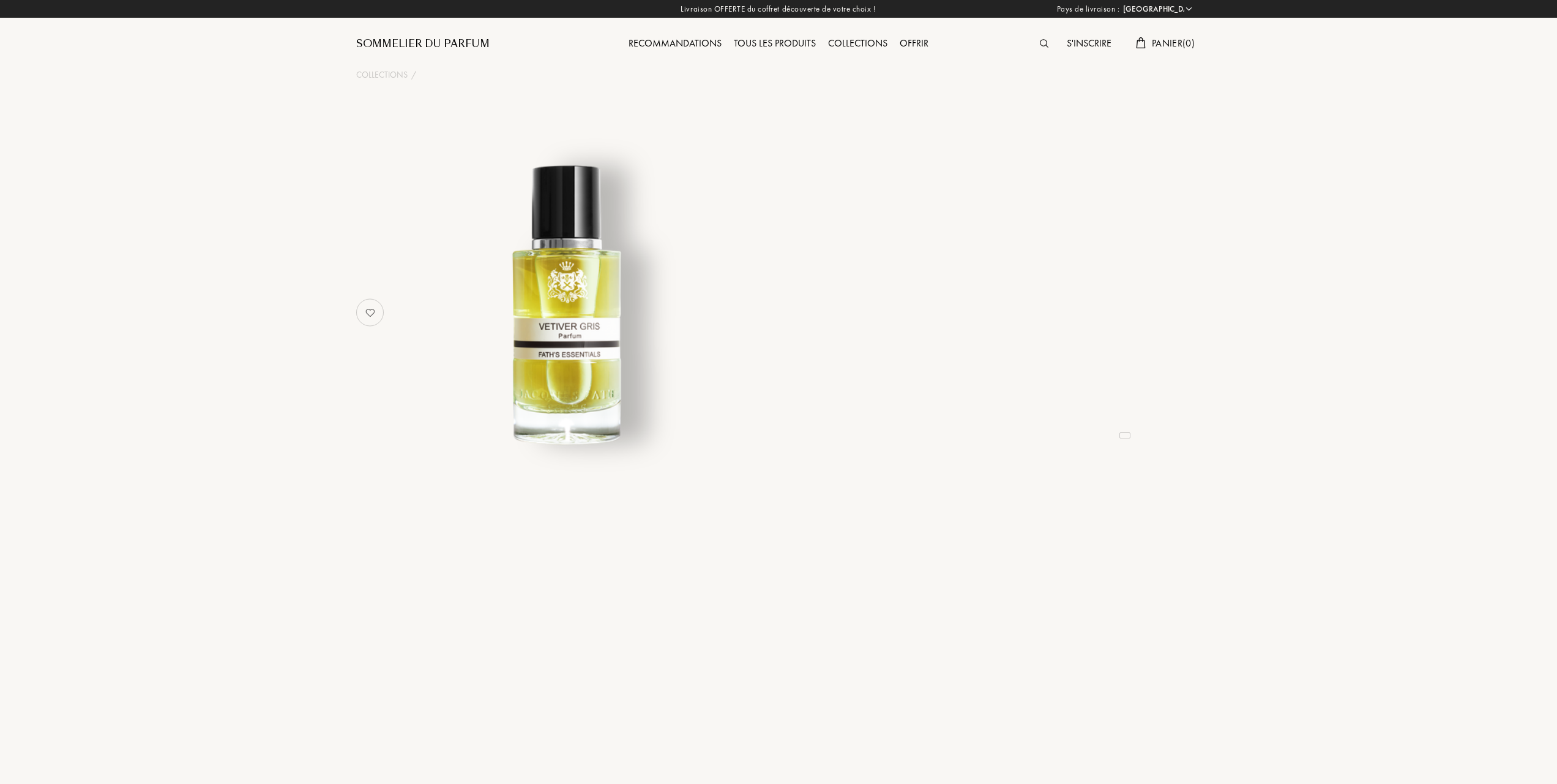
select select "FR"
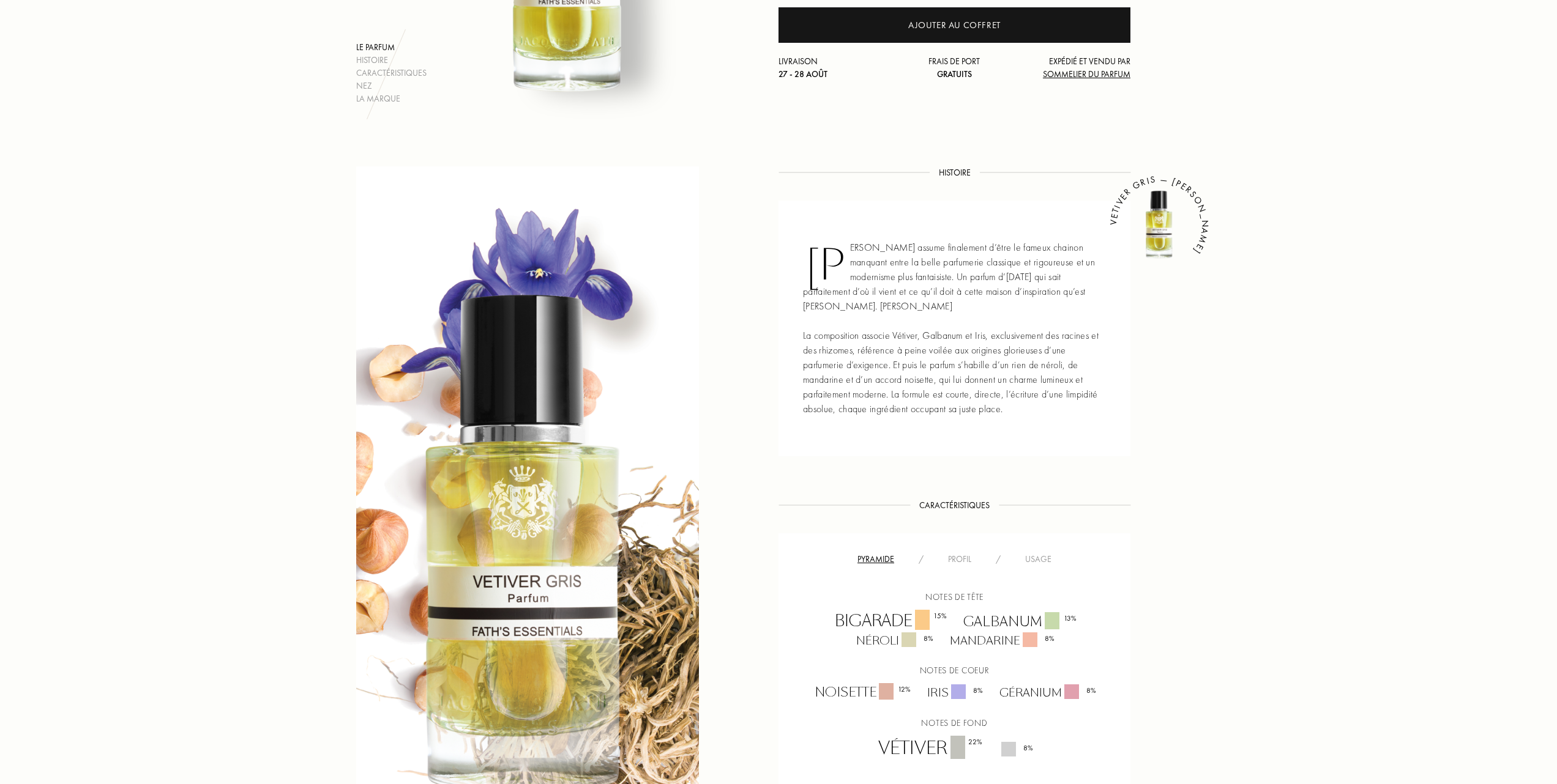
scroll to position [326, 0]
